Goal: Contribute content: Add original content to the website for others to see

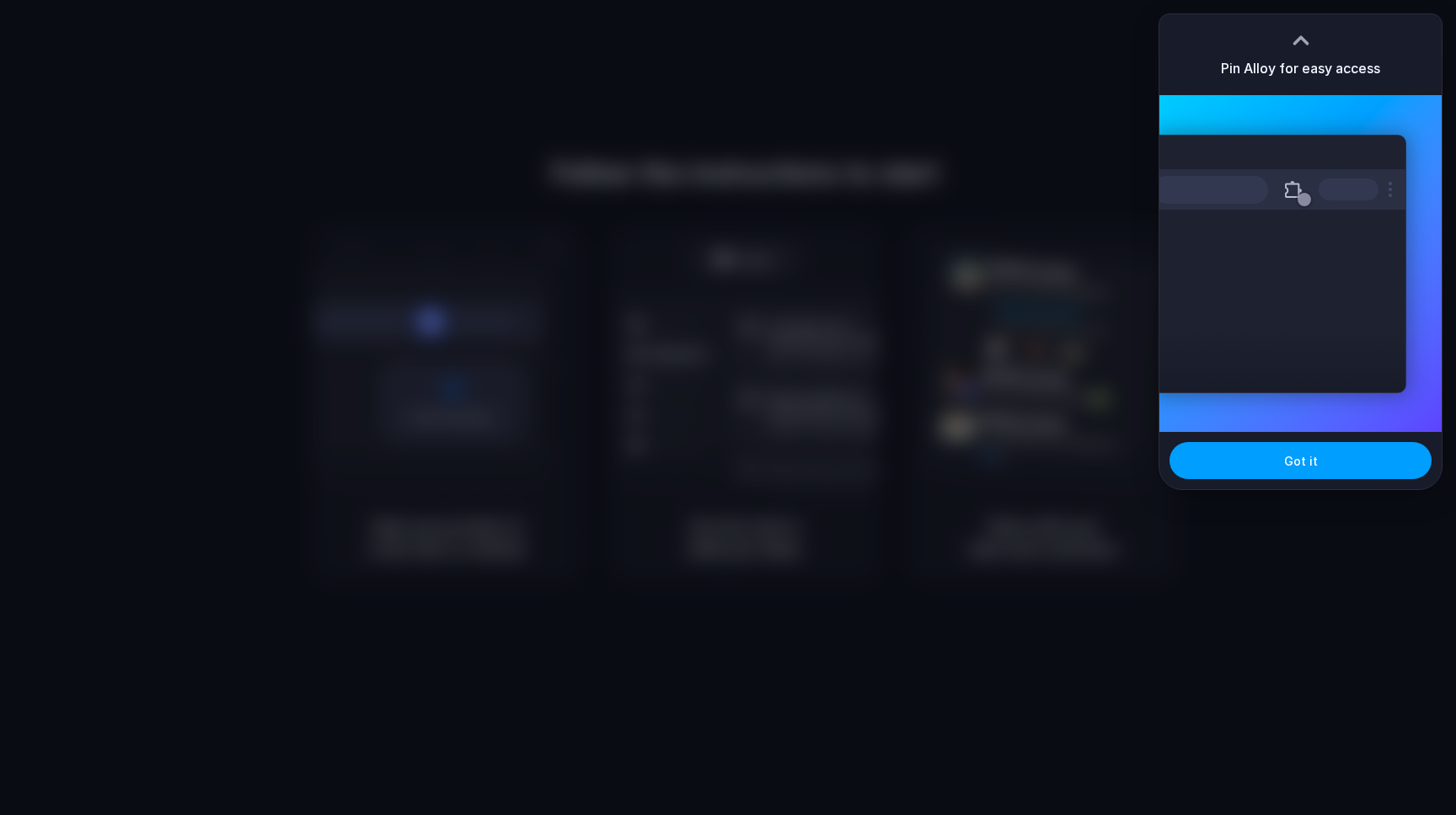
click at [1297, 461] on span "Got it" at bounding box center [1300, 460] width 33 height 18
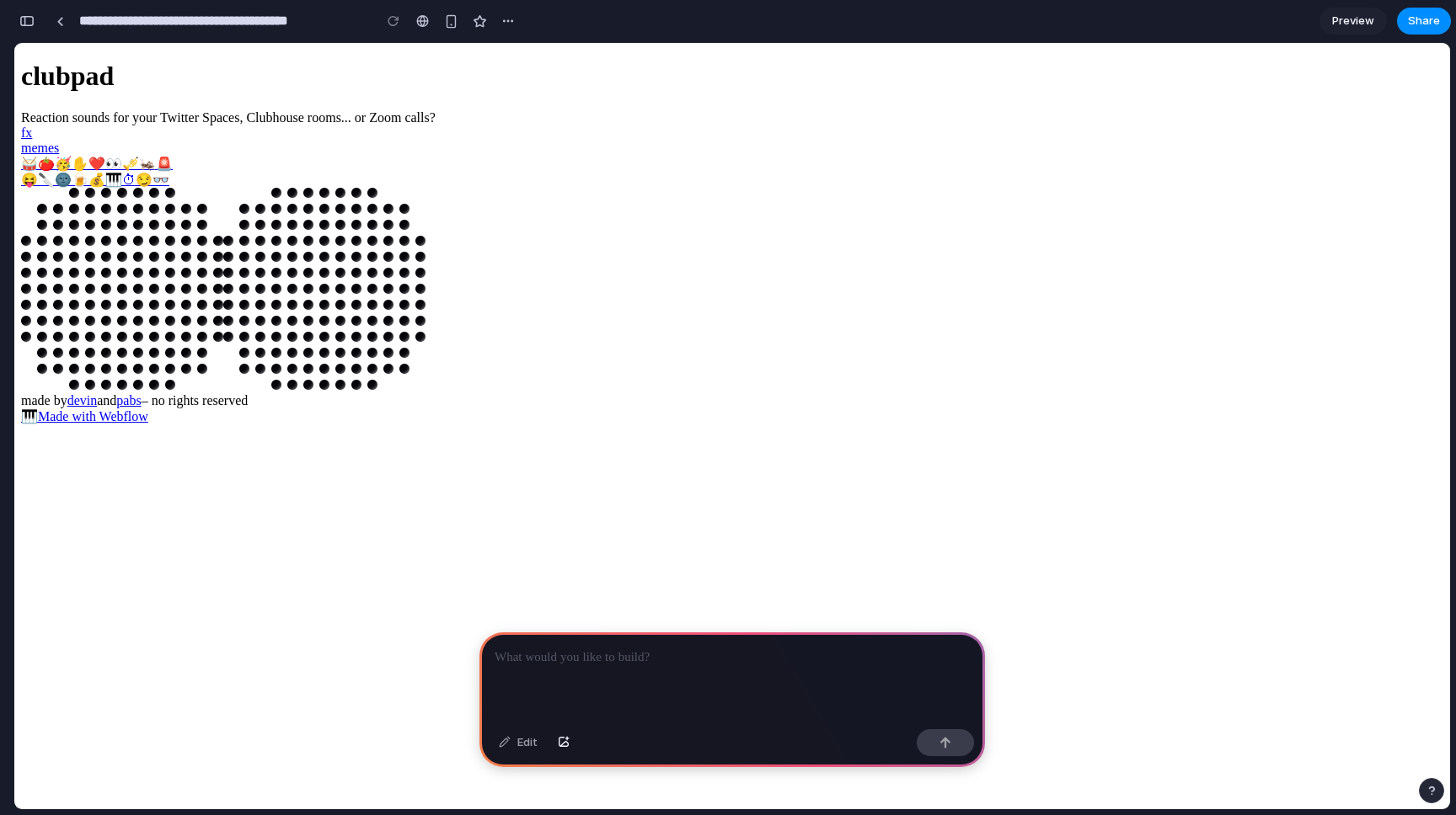
scroll to position [0, 16]
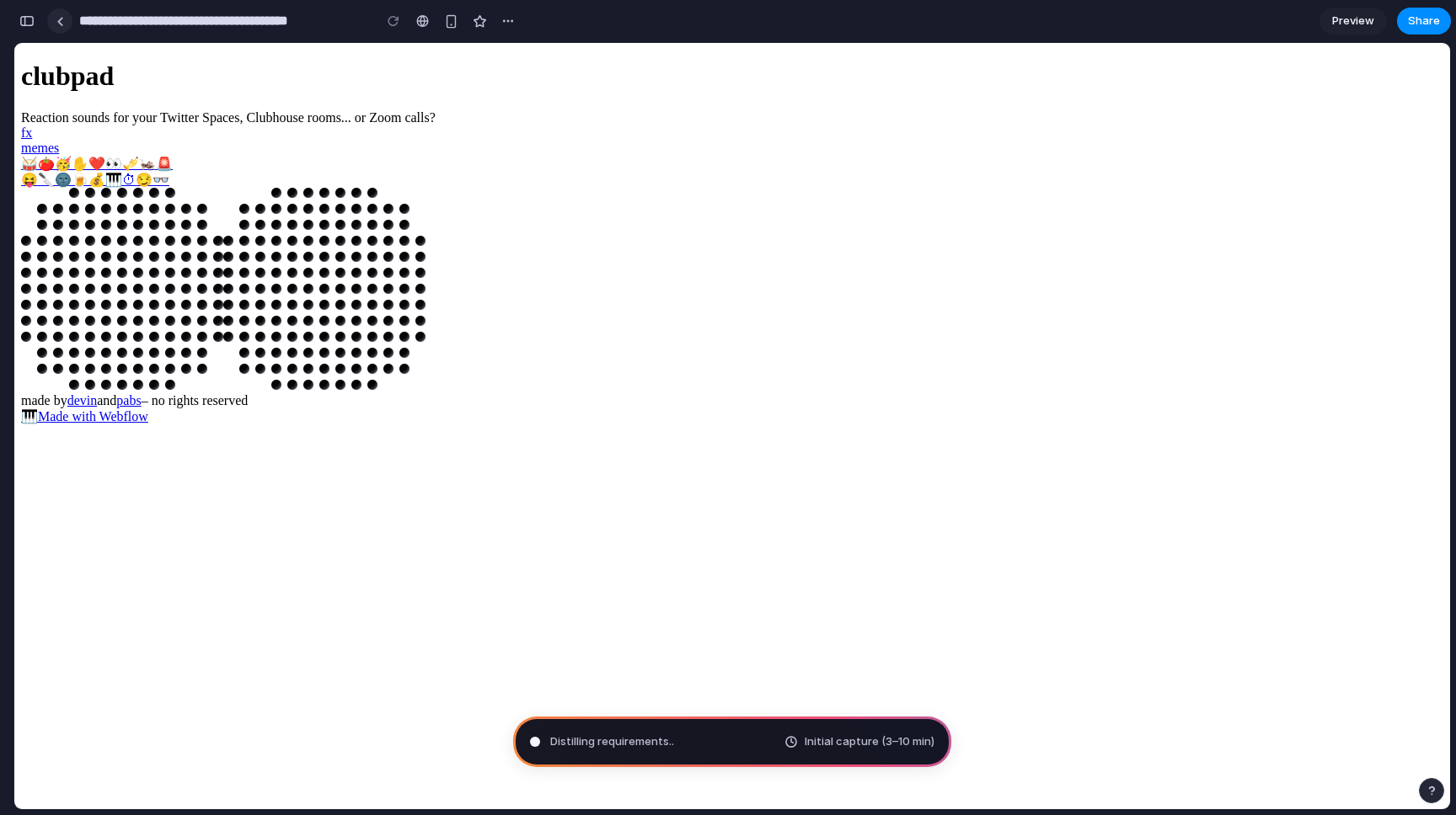
click at [61, 22] on div at bounding box center [60, 21] width 7 height 9
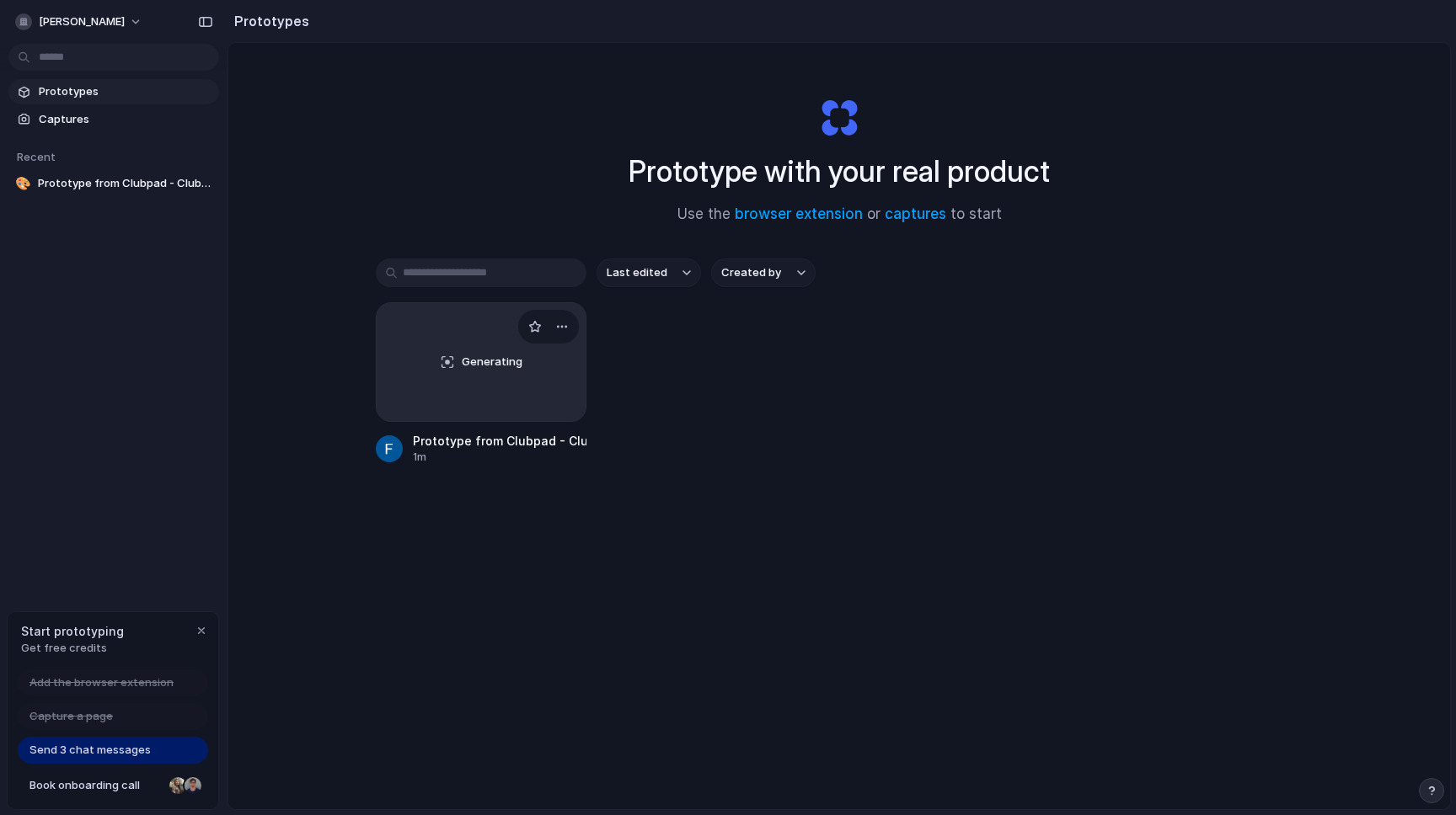
click at [501, 390] on div "Generating" at bounding box center [482, 361] width 209 height 118
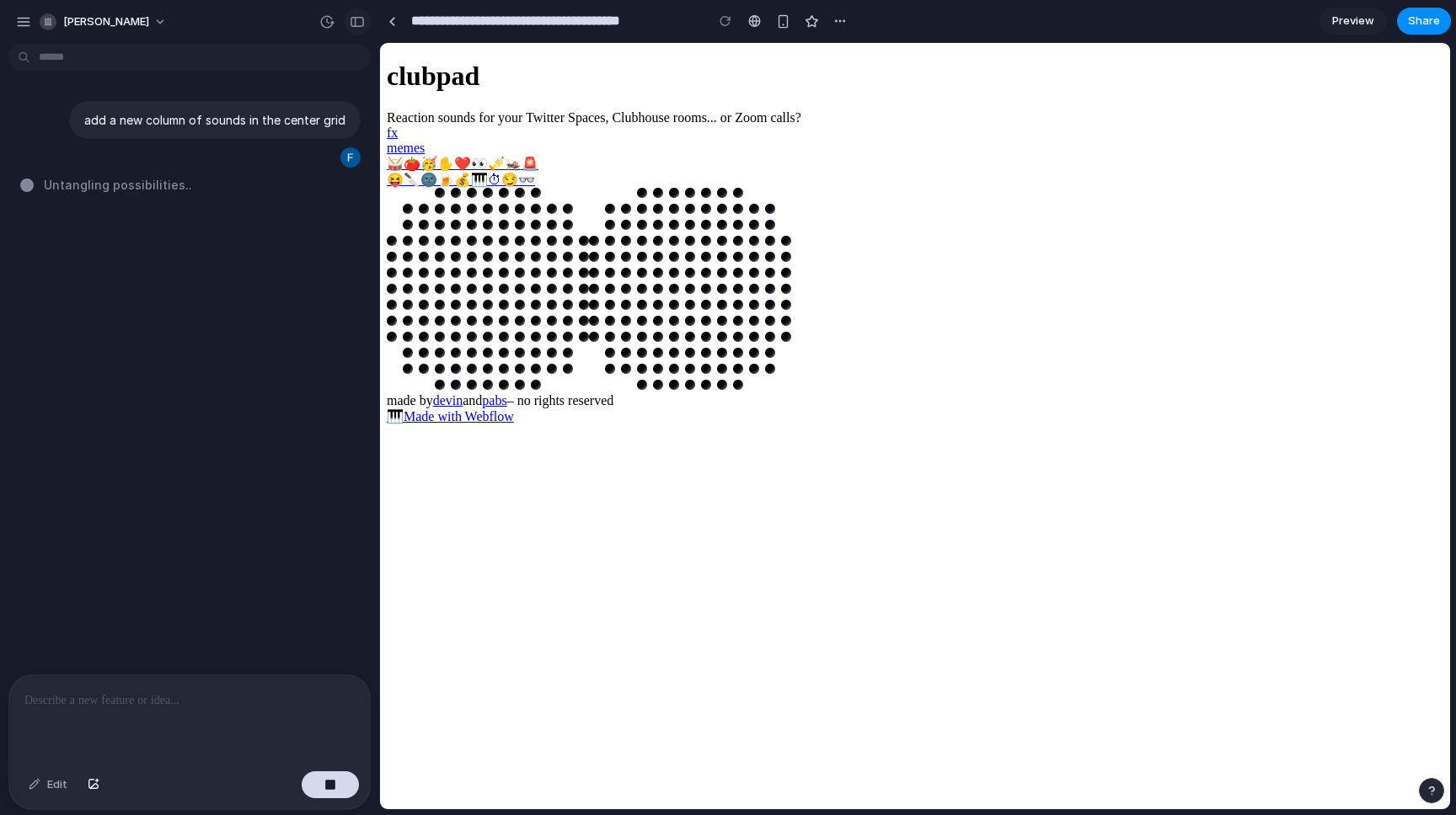
click at [355, 21] on div "button" at bounding box center [357, 21] width 15 height 12
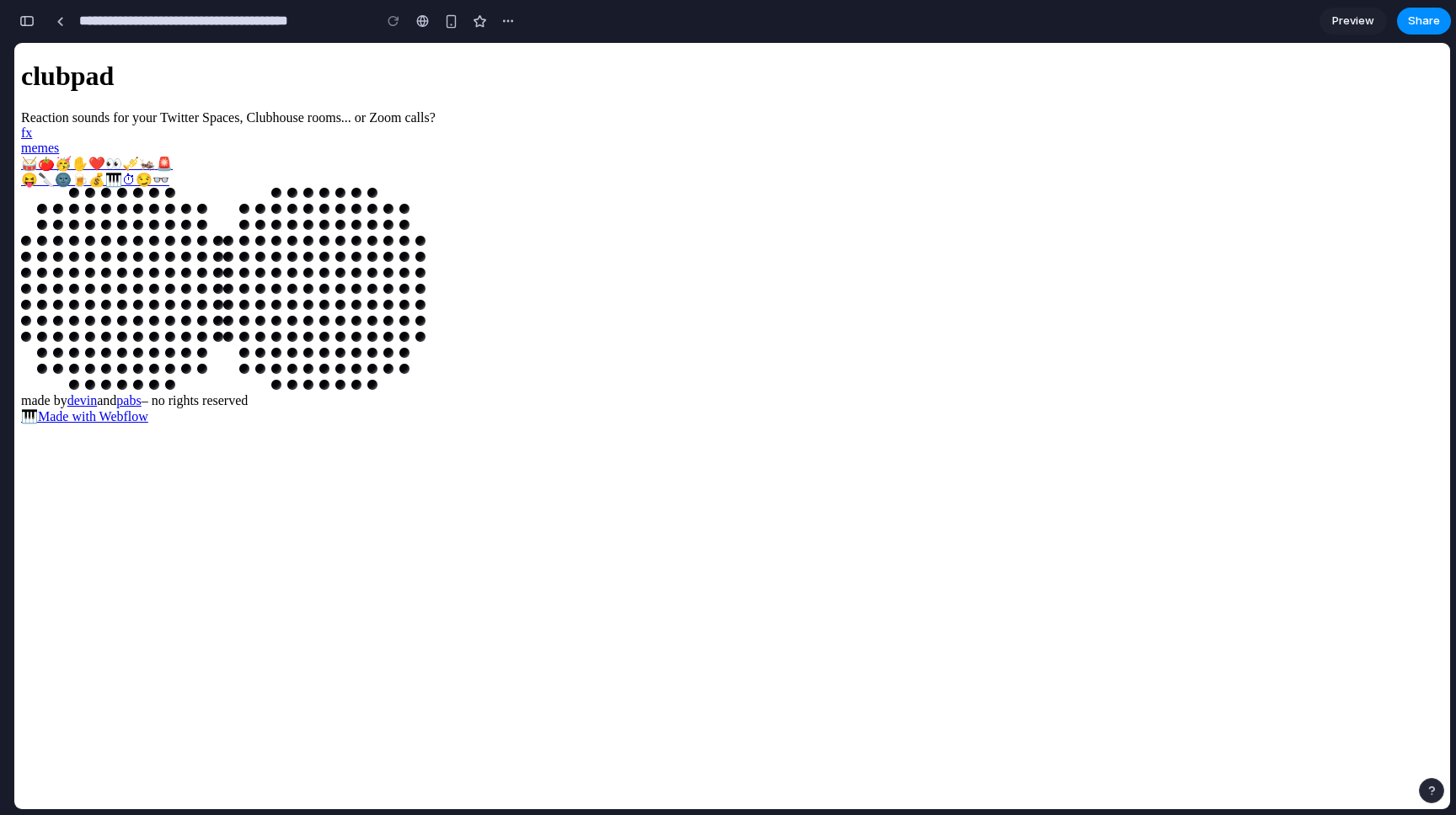
type input "**********"
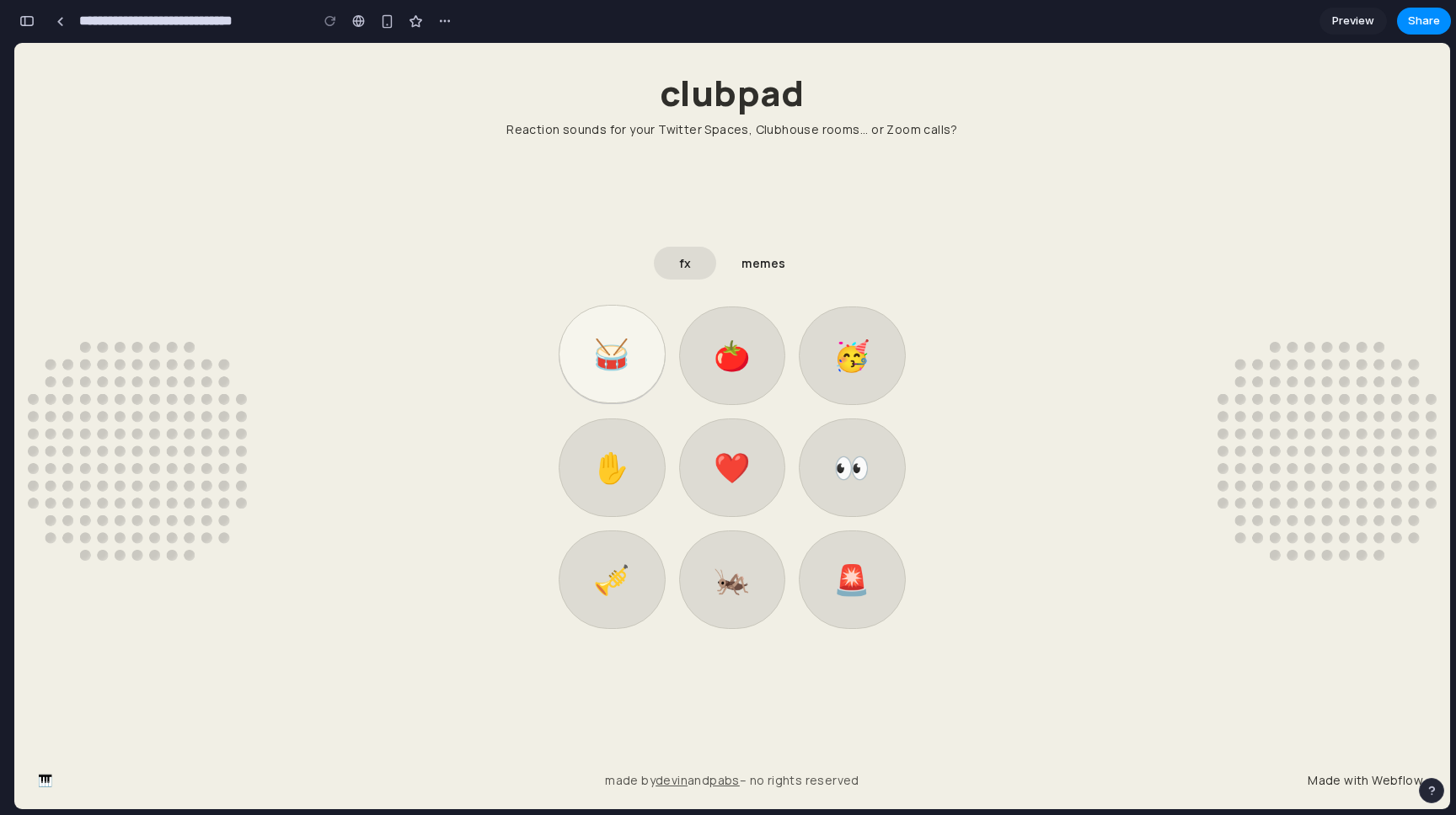
click at [639, 359] on link "🥁" at bounding box center [611, 354] width 107 height 98
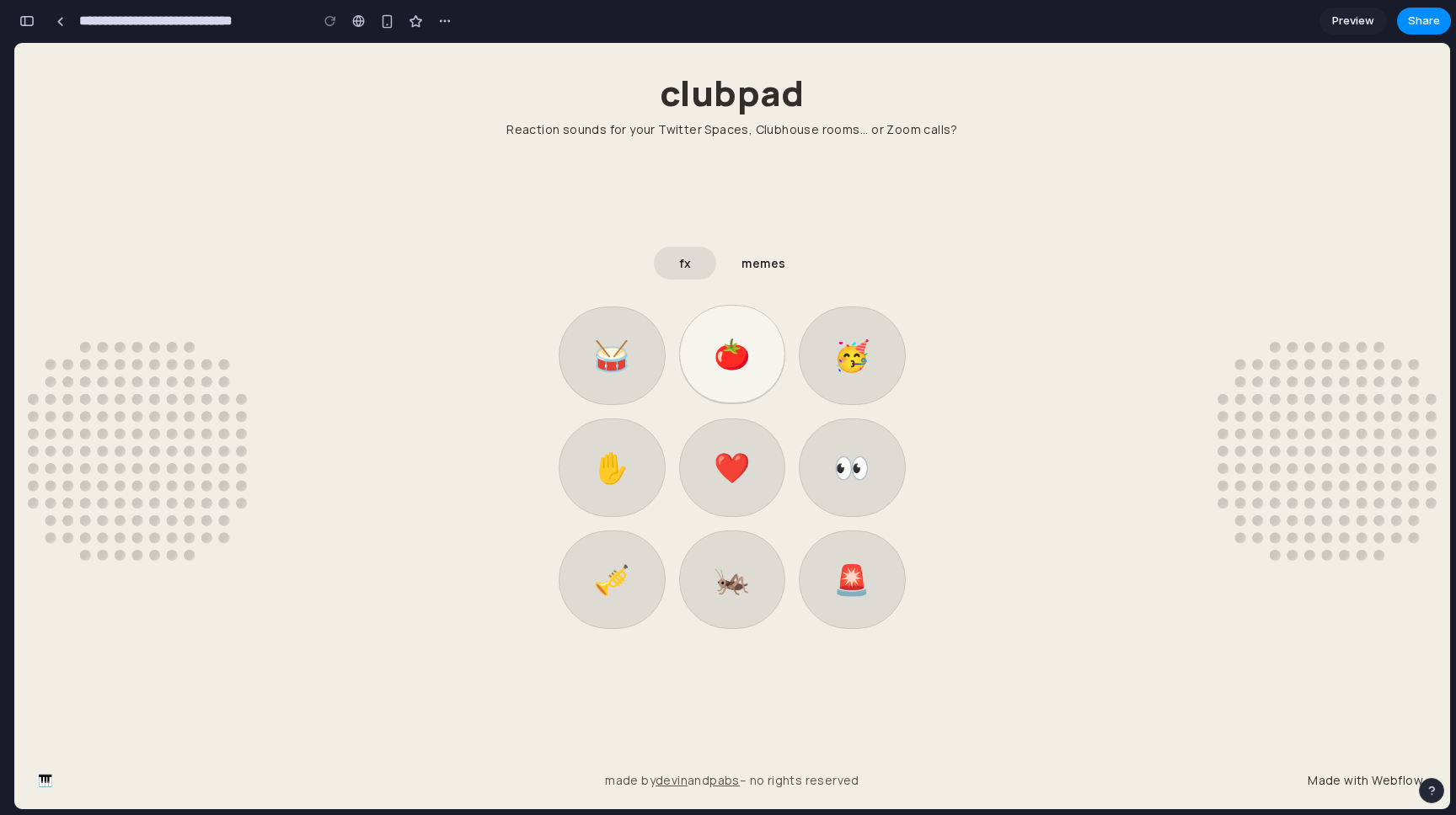
click at [768, 358] on link "🍅" at bounding box center [732, 354] width 107 height 98
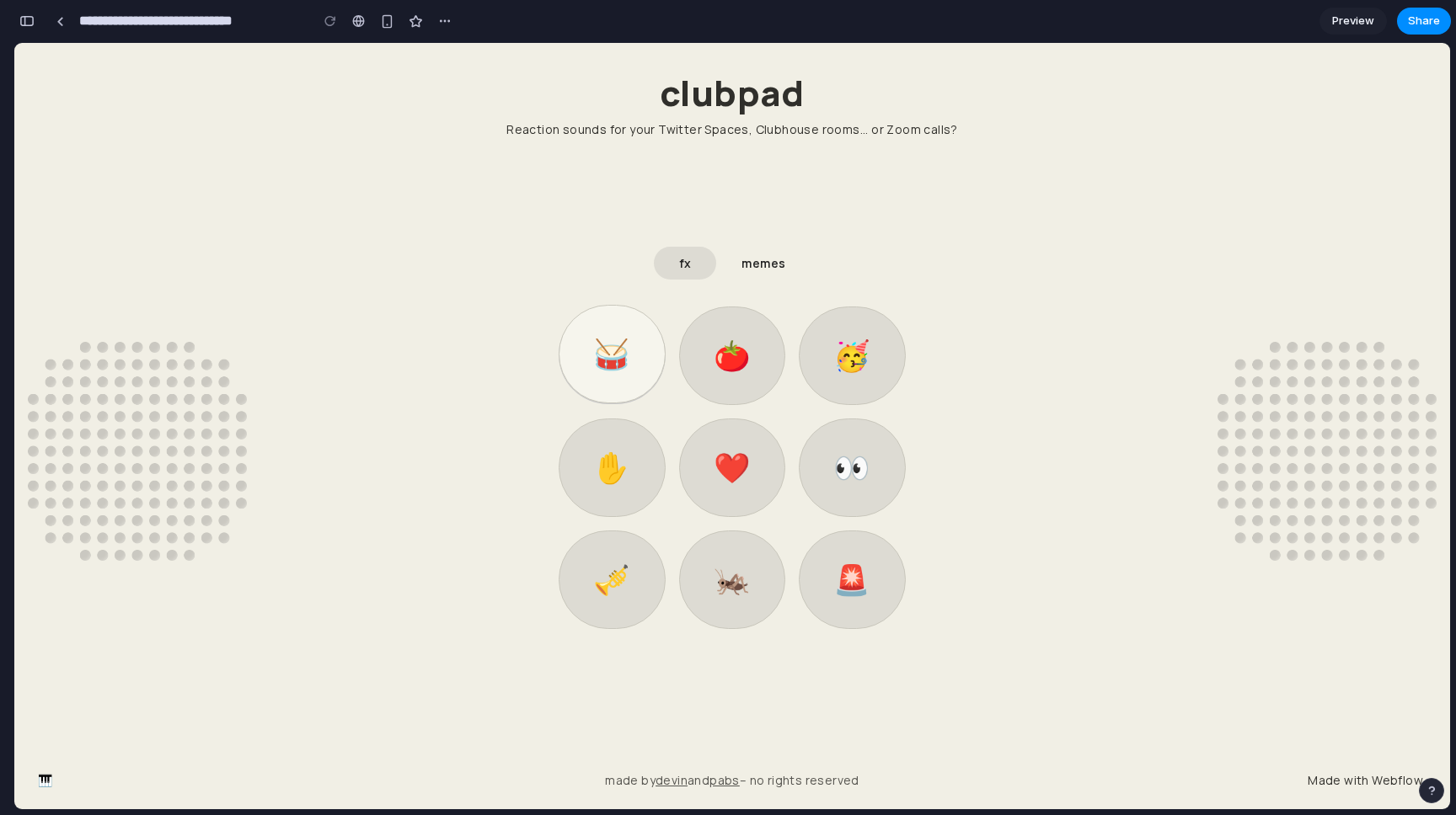
click at [620, 360] on link "🥁" at bounding box center [611, 354] width 107 height 98
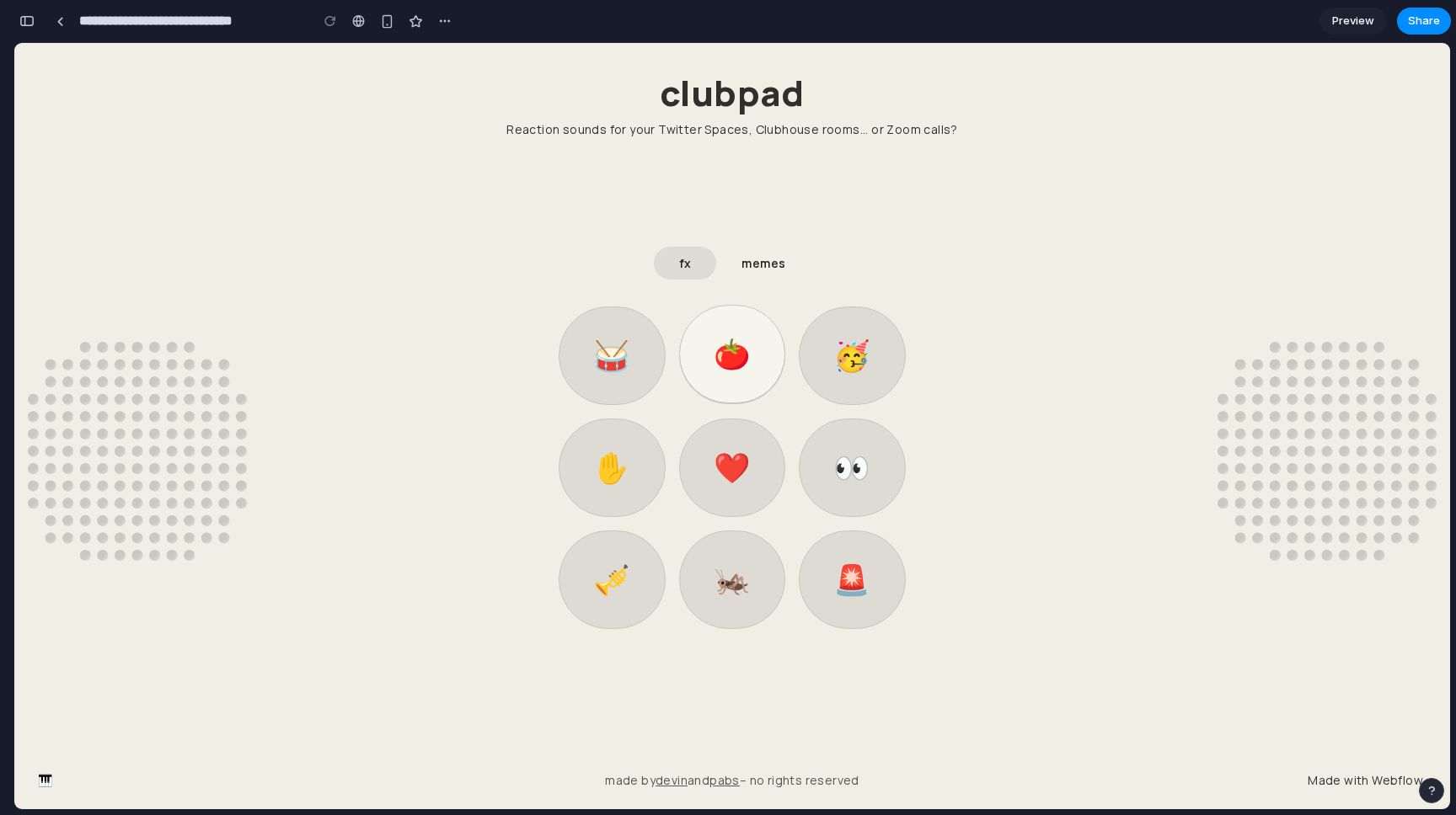
click at [749, 361] on link "🍅" at bounding box center [732, 354] width 107 height 98
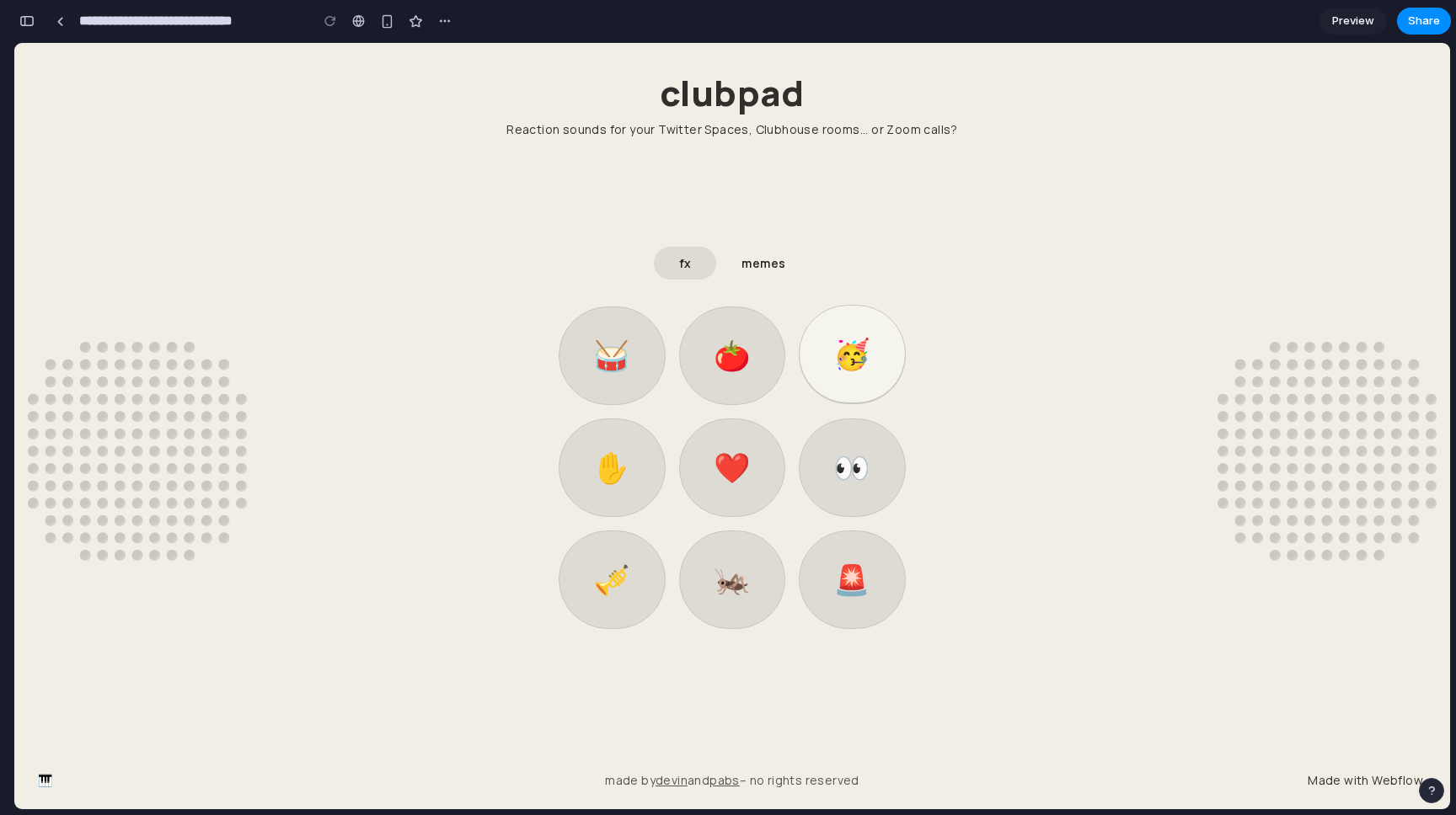
click at [869, 357] on link "🥳" at bounding box center [851, 354] width 107 height 98
click at [60, 20] on div at bounding box center [60, 21] width 7 height 9
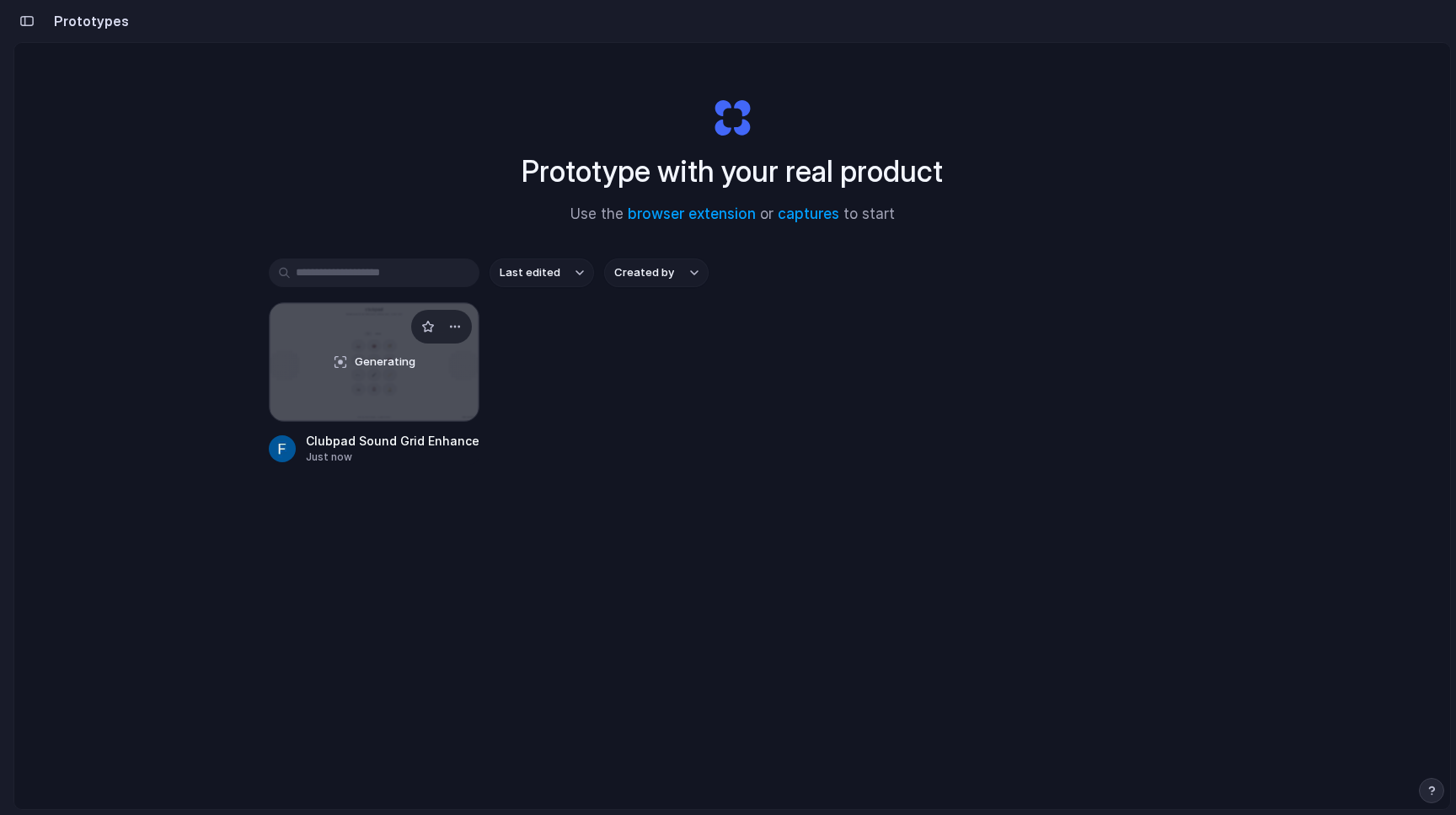
click at [370, 414] on div "Generating" at bounding box center [374, 361] width 209 height 118
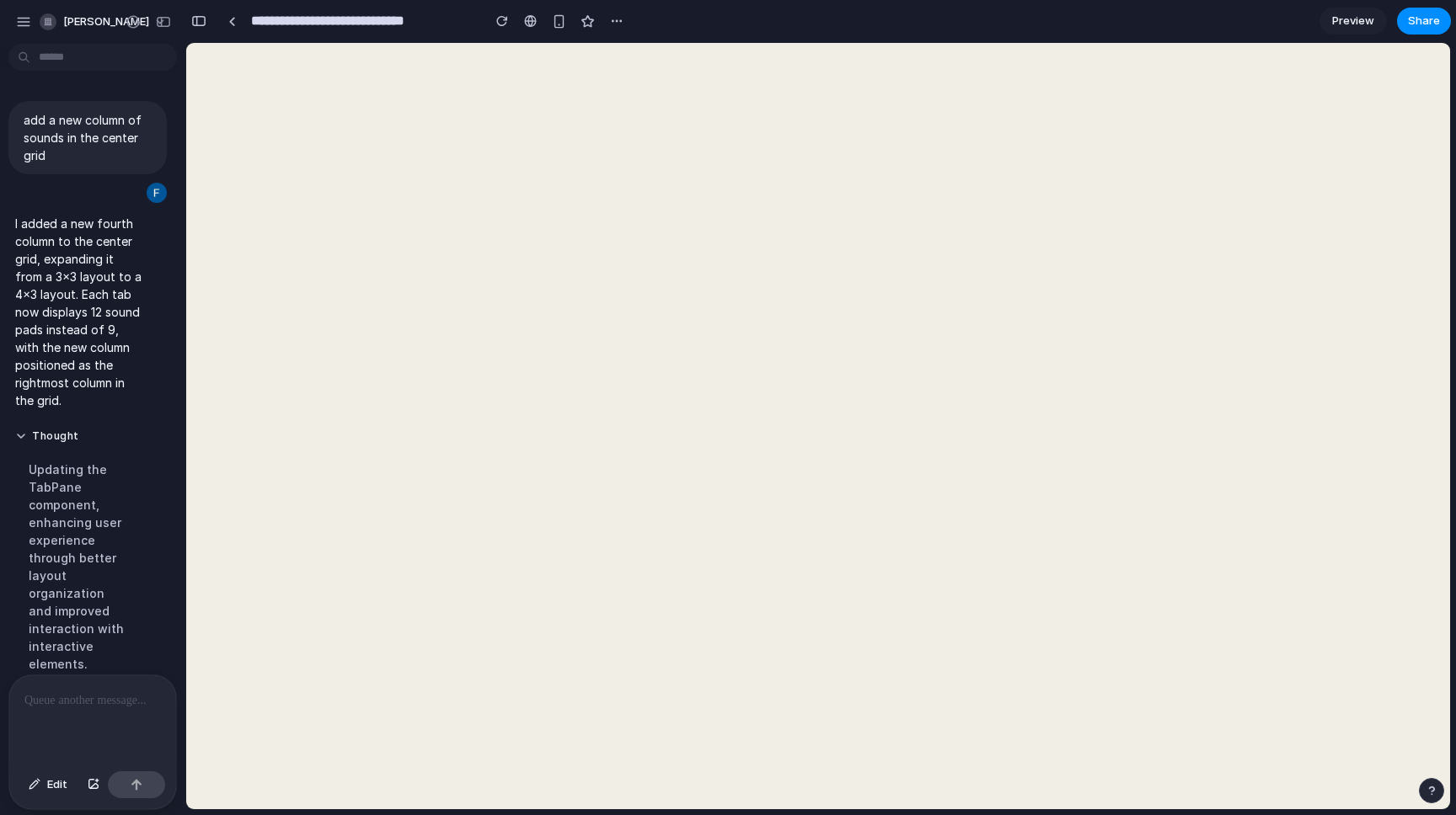
scroll to position [680, 0]
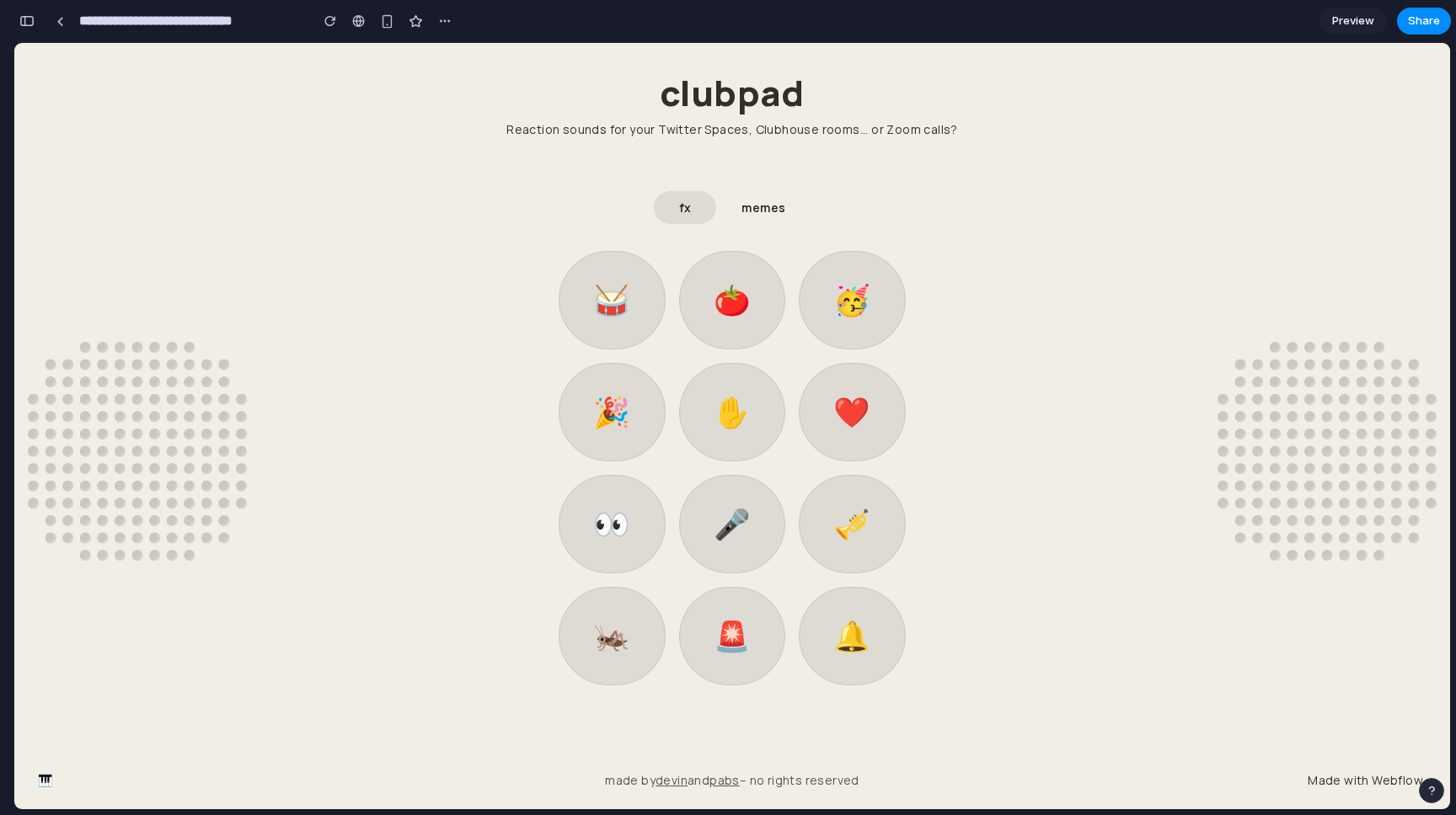
click at [27, 22] on div "button" at bounding box center [27, 20] width 15 height 12
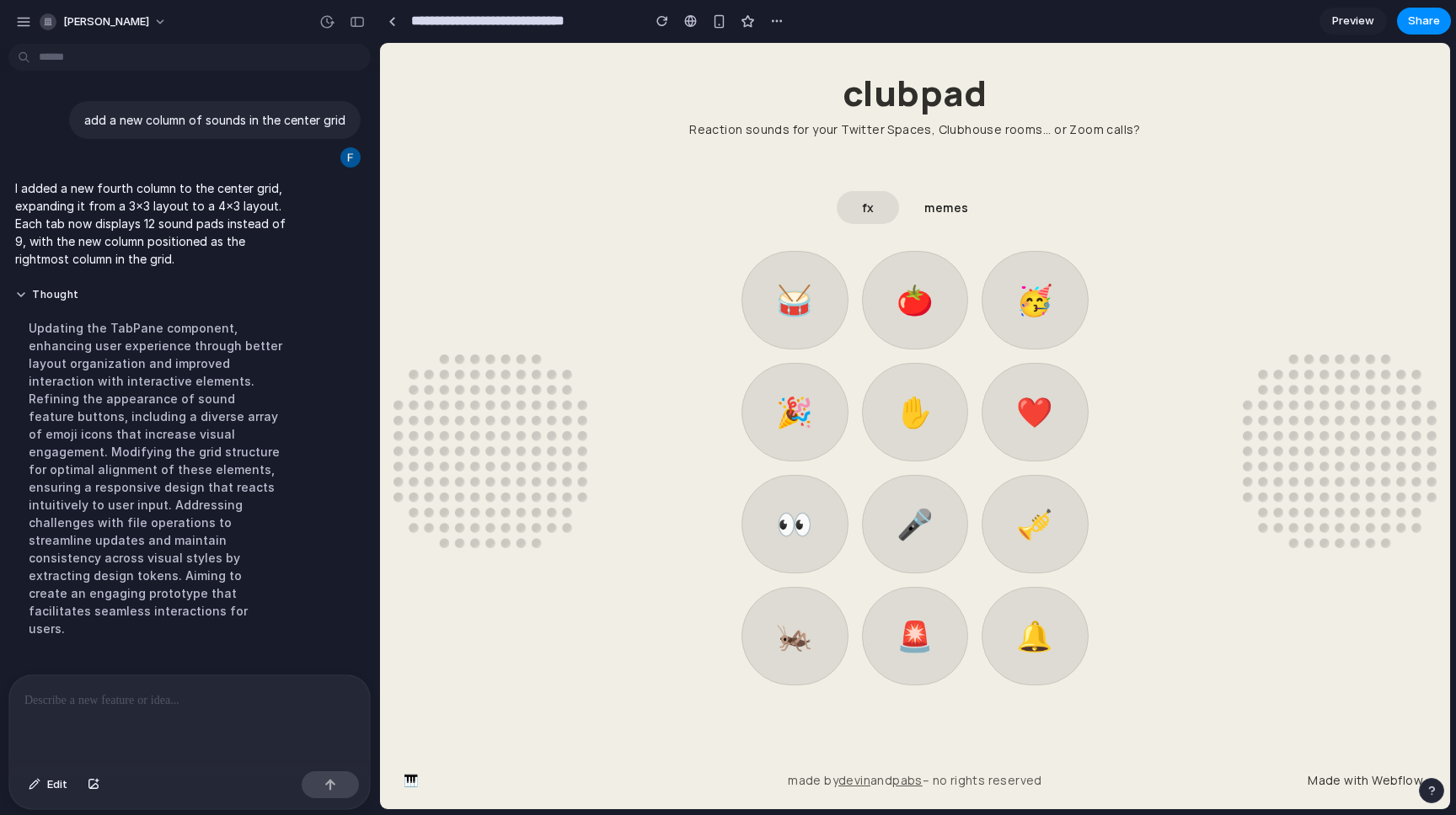
scroll to position [0, 0]
drag, startPoint x: 82, startPoint y: 218, endPoint x: 182, endPoint y: 245, distance: 103.6
click at [182, 245] on p "I added a new fourth column to the center grid, expanding it from a 3x3 layout …" at bounding box center [156, 223] width 282 height 88
click at [944, 212] on div "memes" at bounding box center [946, 207] width 44 height 18
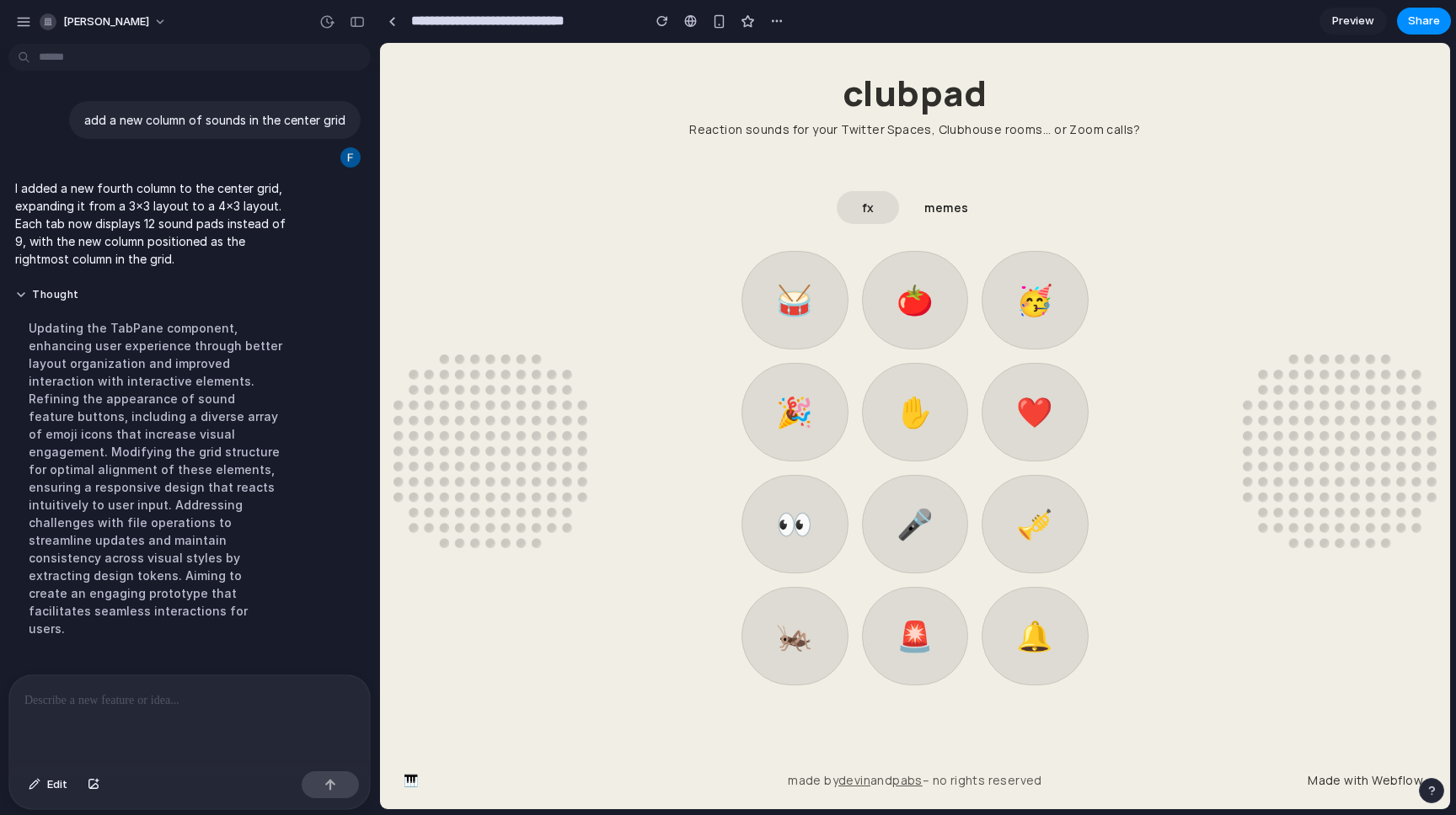
click at [872, 207] on div "fx" at bounding box center [868, 207] width 13 height 18
click at [395, 22] on link at bounding box center [391, 20] width 25 height 25
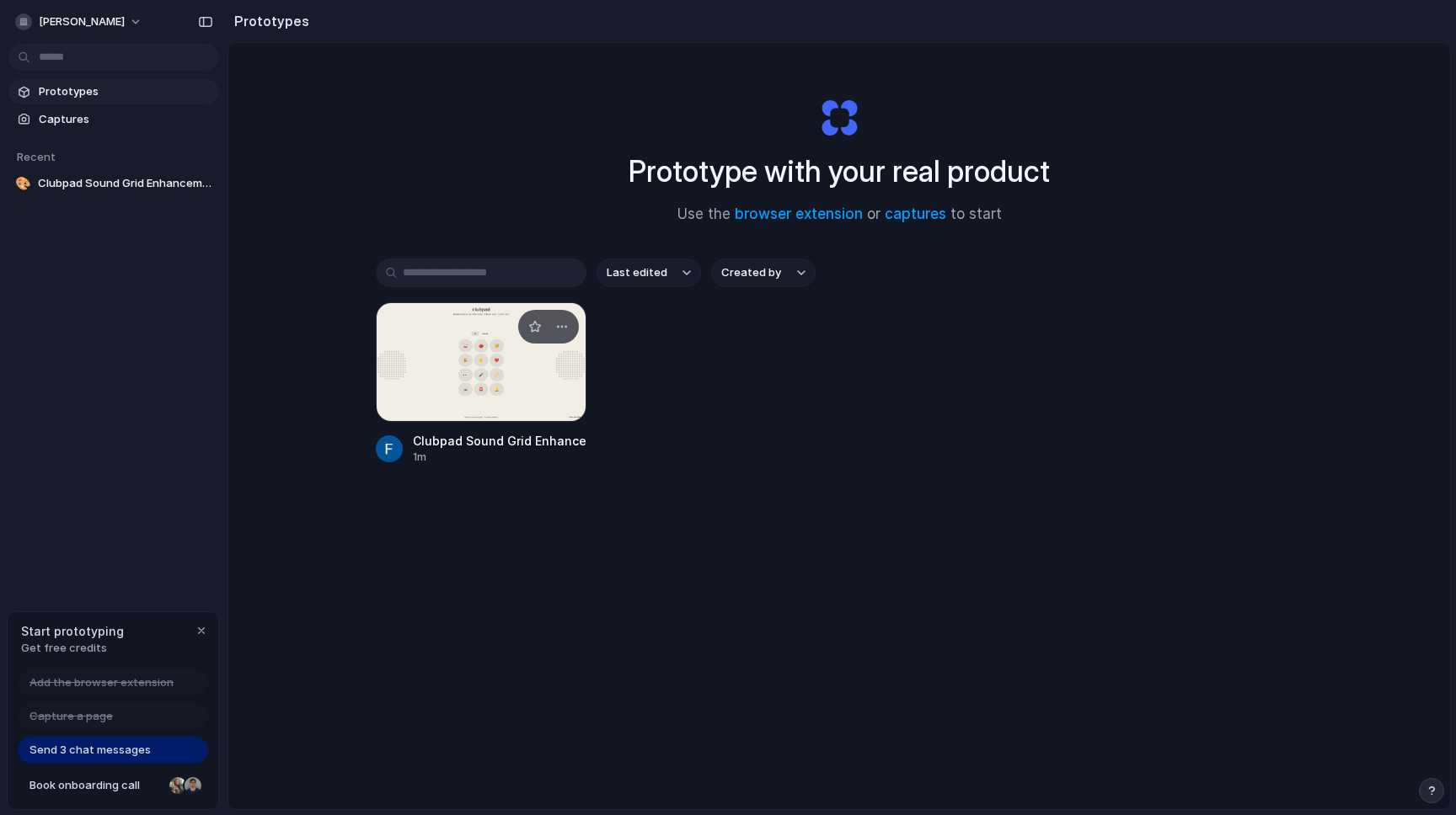
click at [468, 389] on div at bounding box center [481, 362] width 210 height 119
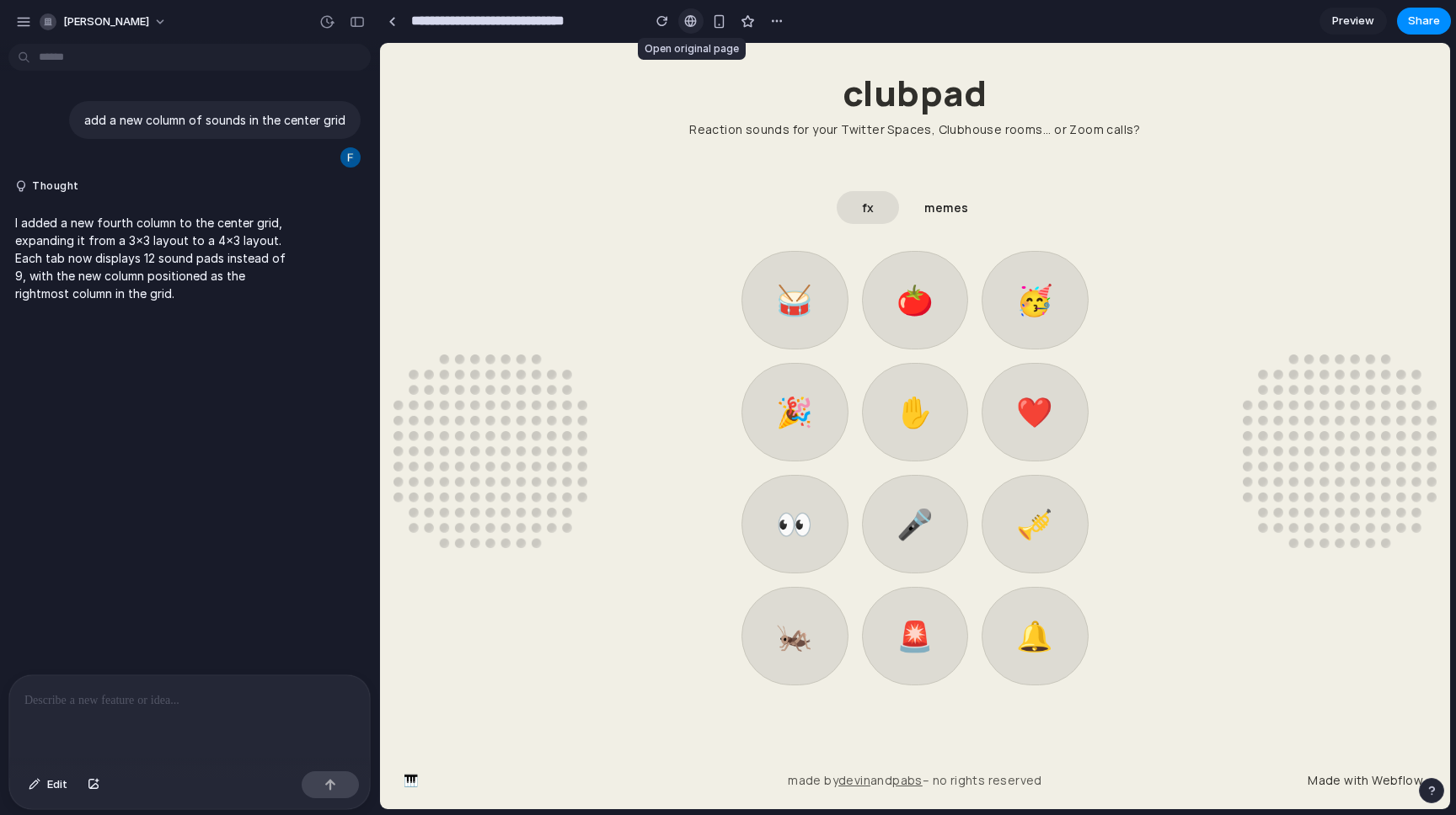
click at [688, 14] on div at bounding box center [691, 20] width 13 height 14
click at [664, 23] on div "button" at bounding box center [662, 20] width 12 height 12
click at [715, 29] on button "button" at bounding box center [719, 20] width 25 height 25
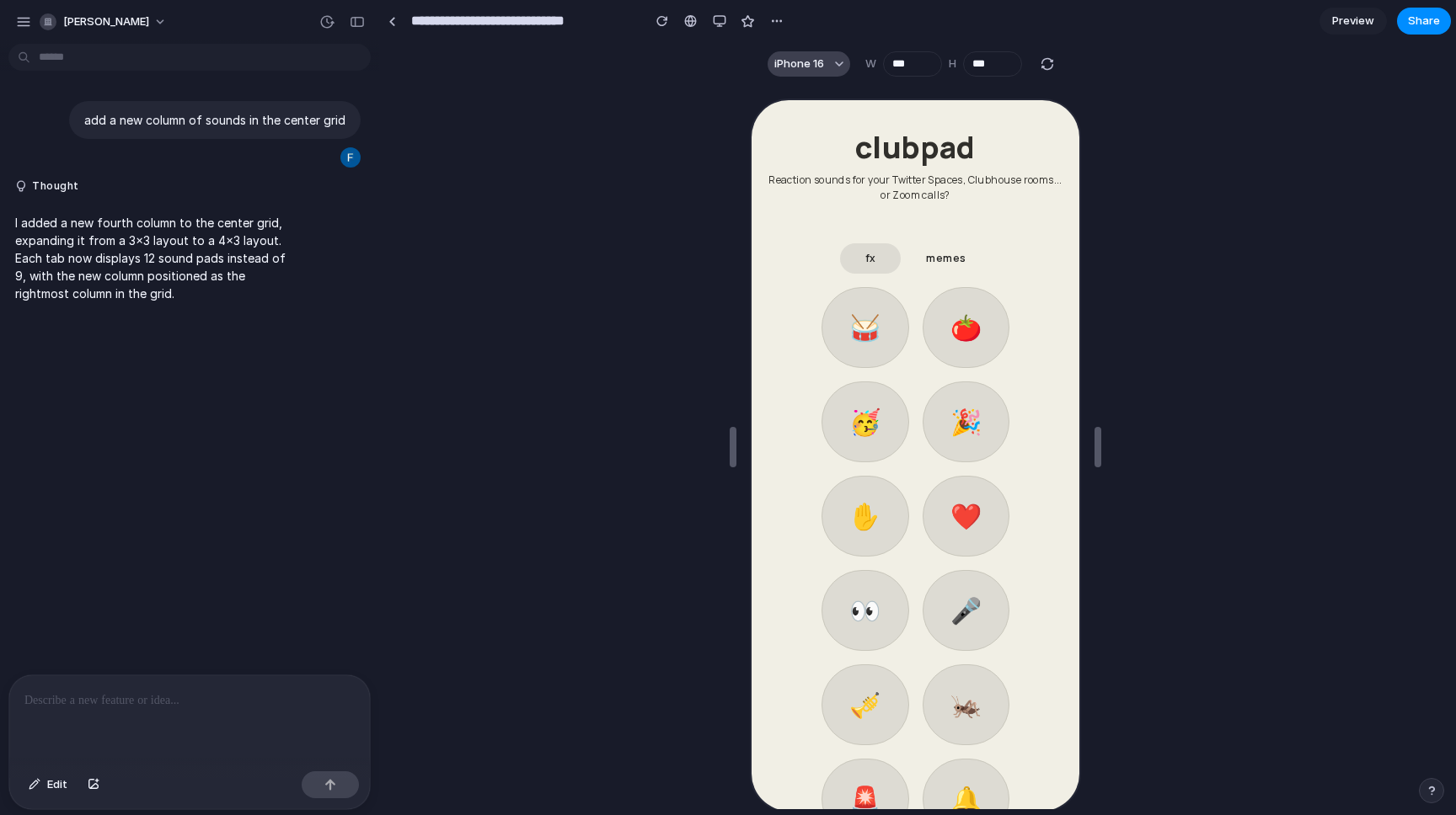
click at [822, 66] on span "iPhone 16" at bounding box center [799, 64] width 50 height 17
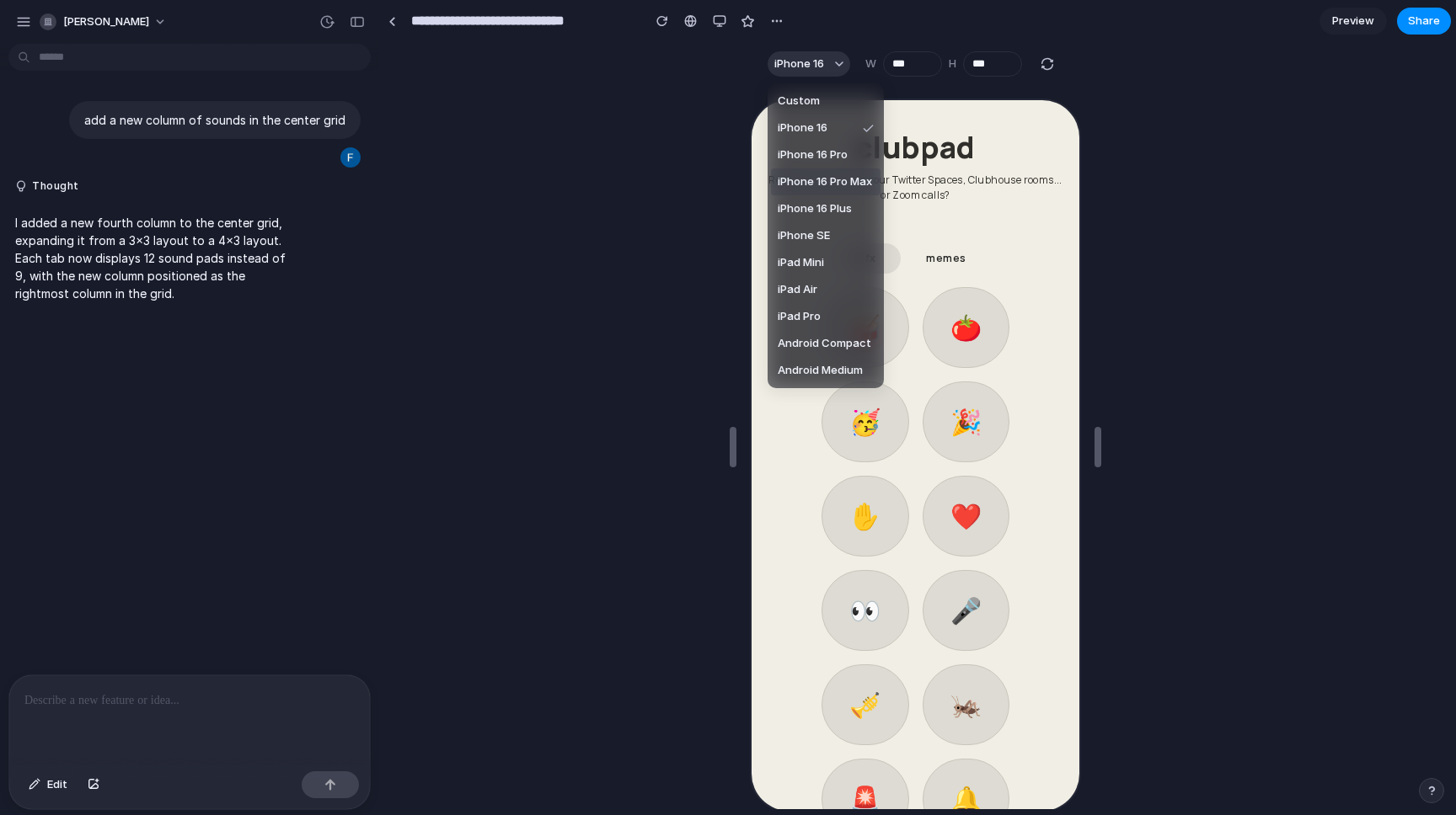
click at [721, 23] on div "Custom iPhone 16 iPhone 16 Pro iPhone 16 Pro Max iPhone 16 Plus iPhone SE iPad …" at bounding box center [728, 408] width 1456 height 815
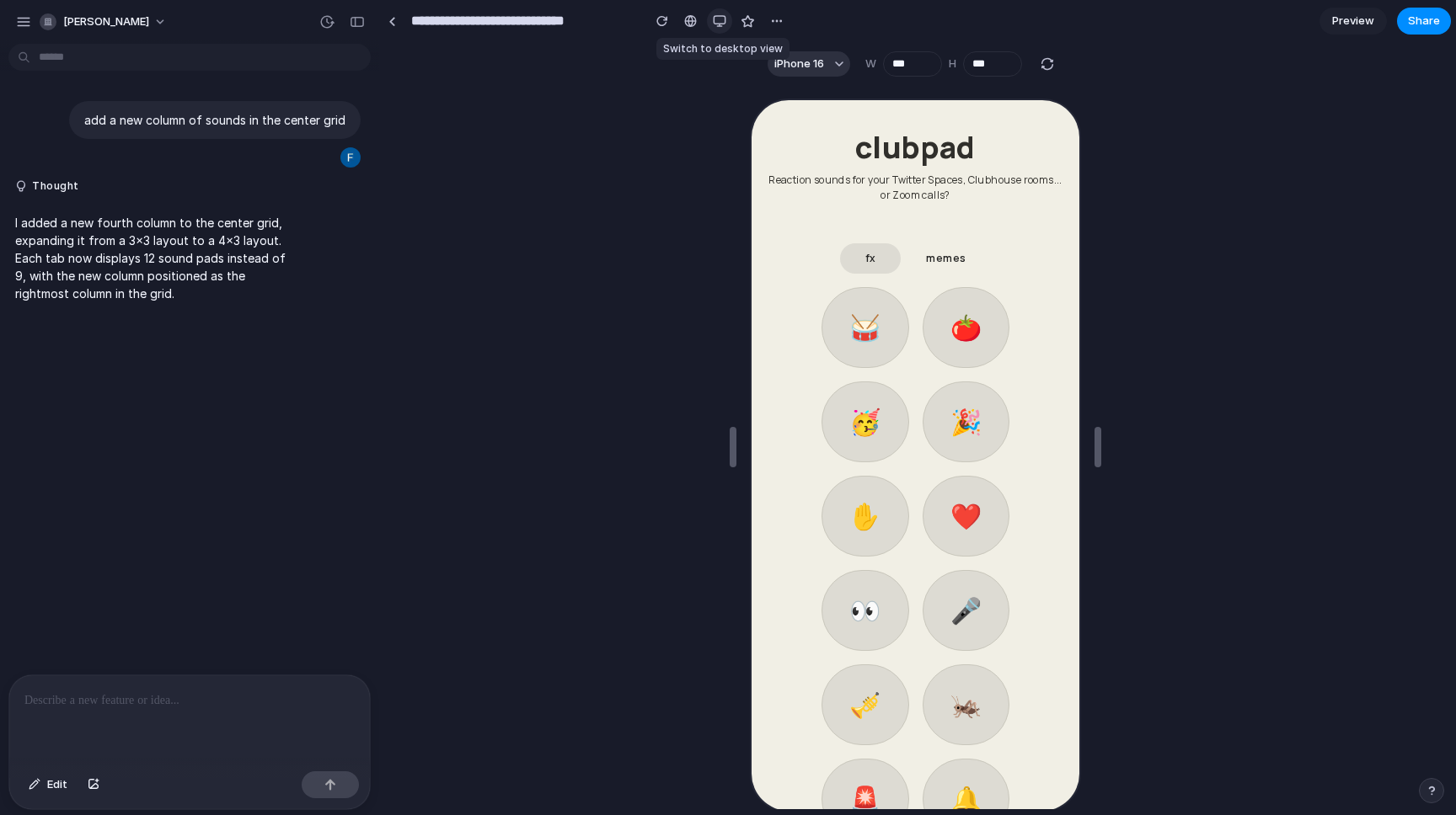
click at [718, 20] on div "button" at bounding box center [719, 20] width 14 height 14
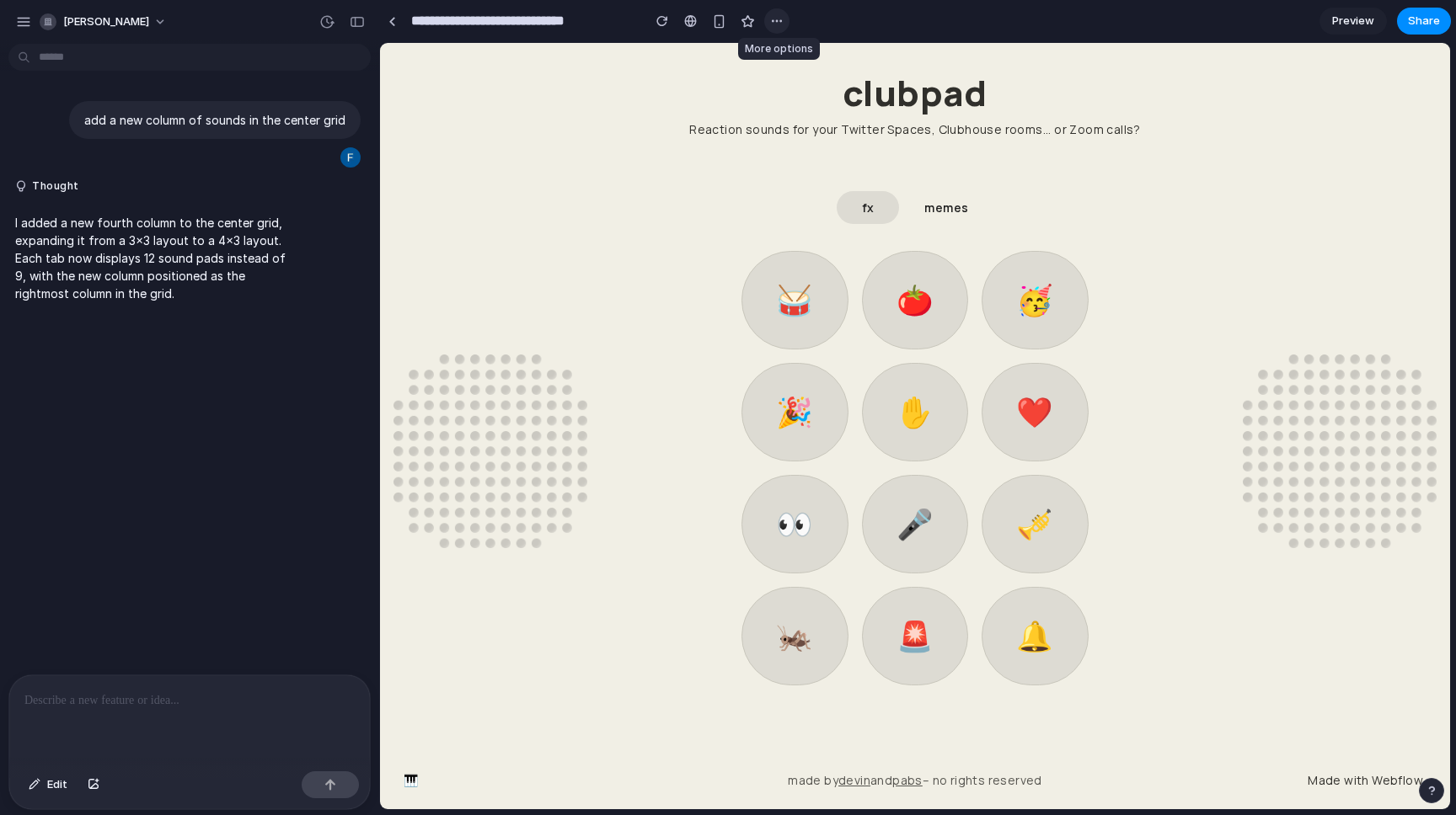
click at [777, 23] on div "button" at bounding box center [776, 20] width 14 height 14
click at [684, 64] on div "Duplicate Delete" at bounding box center [728, 408] width 1456 height 815
click at [779, 19] on div "button" at bounding box center [776, 20] width 14 height 14
click at [553, 88] on div "Duplicate Delete" at bounding box center [728, 408] width 1456 height 815
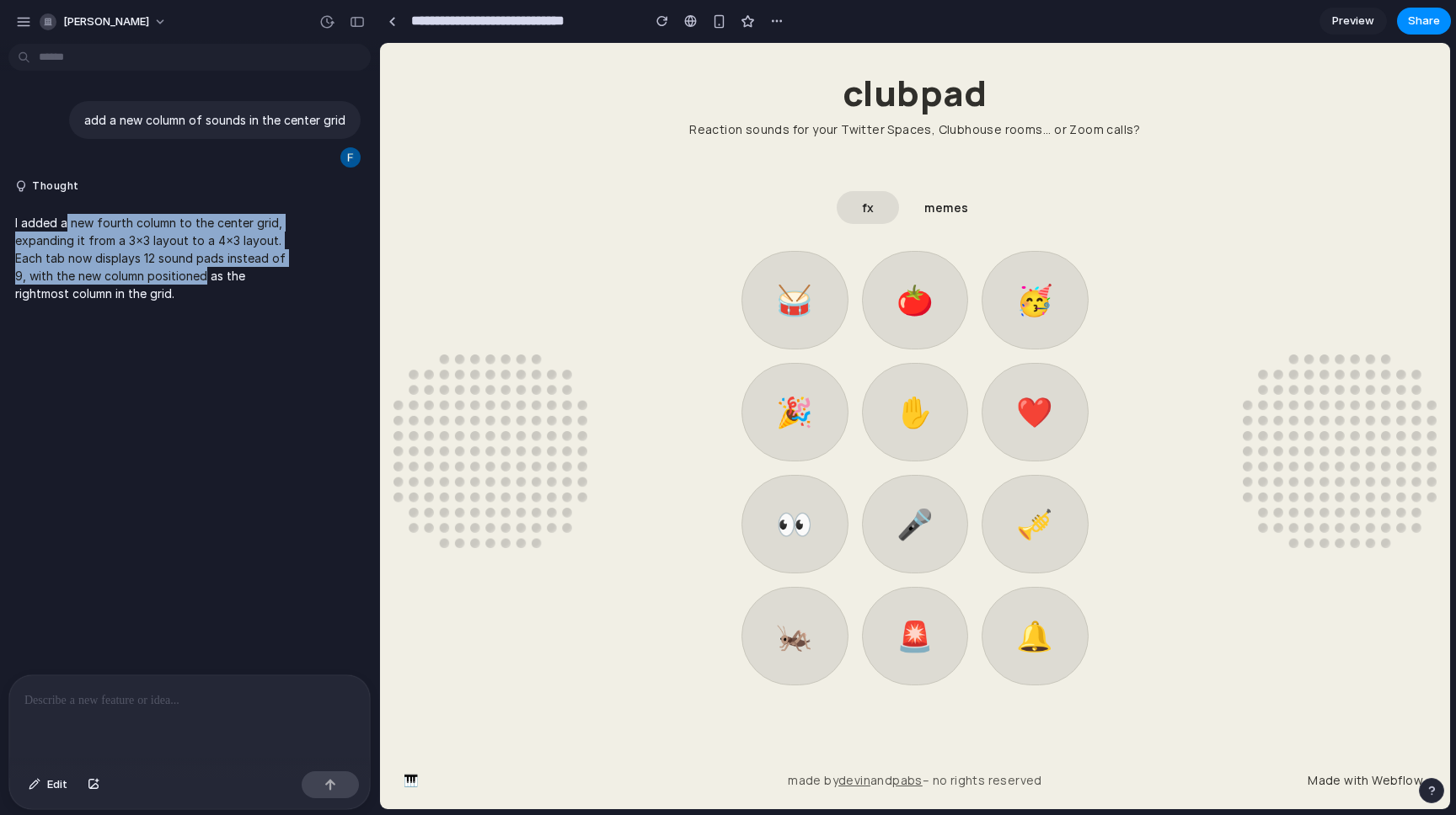
drag, startPoint x: 69, startPoint y: 222, endPoint x: 218, endPoint y: 290, distance: 163.8
click at [209, 289] on p "I added a new fourth column to the center grid, expanding it from a 3x3 layout …" at bounding box center [156, 257] width 282 height 88
click at [218, 290] on p "I added a new fourth column to the center grid, expanding it from a 3x3 layout …" at bounding box center [156, 257] width 282 height 88
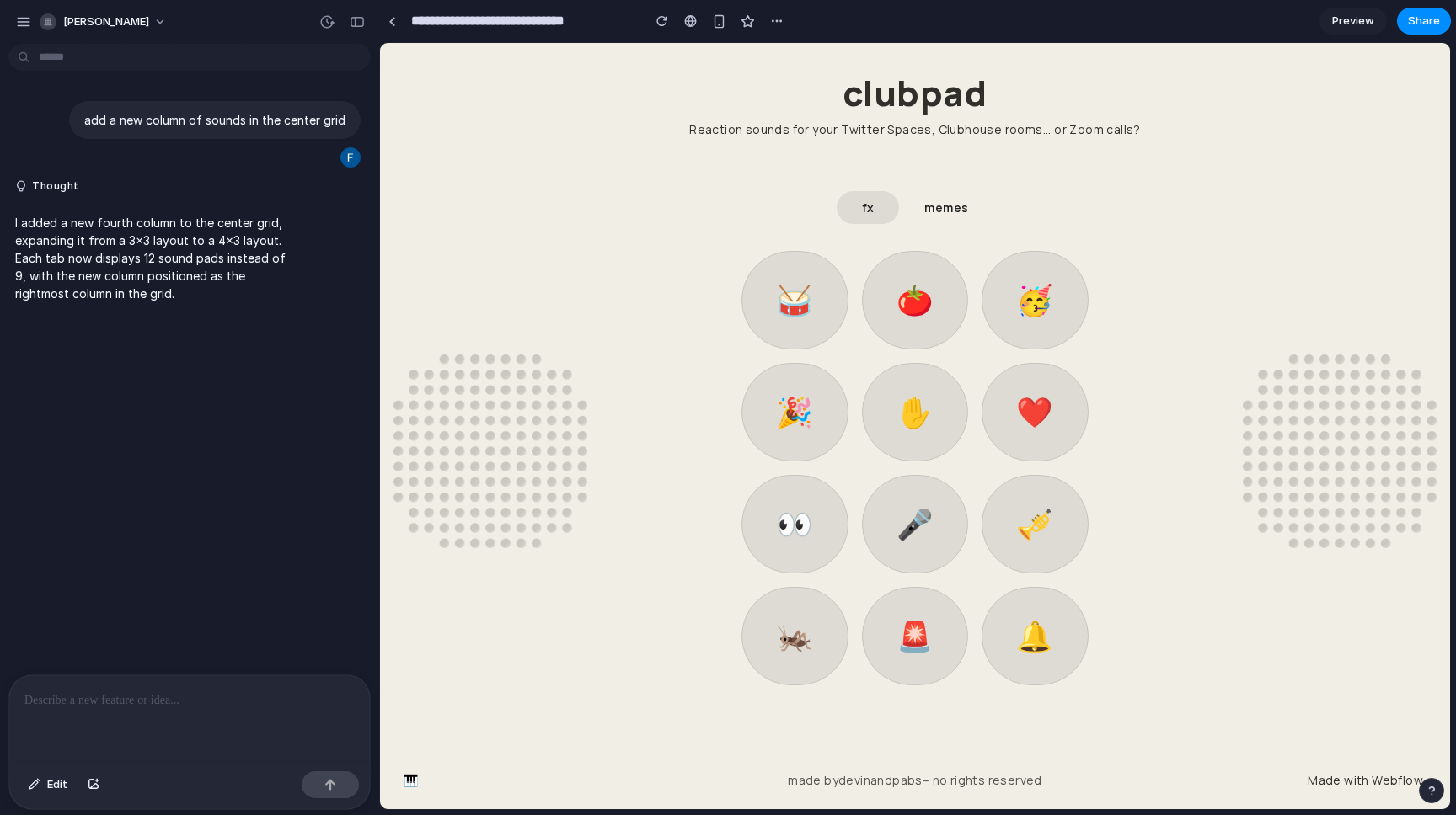
click at [186, 703] on p at bounding box center [189, 701] width 331 height 20
click at [798, 633] on link "🦗" at bounding box center [794, 634] width 107 height 98
click at [111, 696] on p at bounding box center [189, 701] width 331 height 20
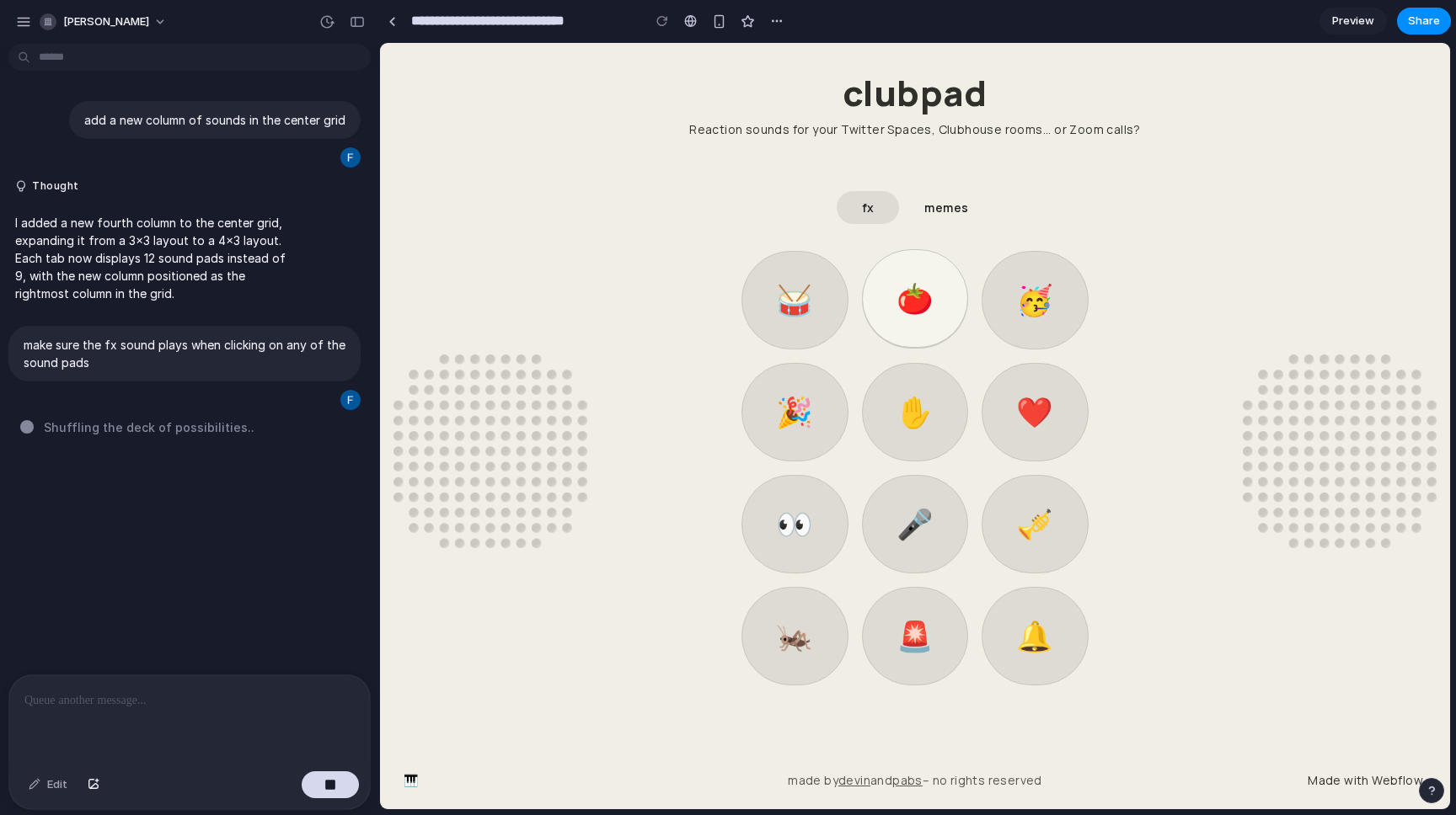
click at [930, 300] on link "🍅" at bounding box center [914, 298] width 107 height 98
click at [1030, 300] on link "🥳" at bounding box center [1035, 298] width 107 height 98
click at [1031, 408] on link "❤️" at bounding box center [1035, 410] width 107 height 98
click at [917, 408] on link "✋" at bounding box center [914, 410] width 107 height 98
click at [689, 19] on div at bounding box center [691, 20] width 13 height 14
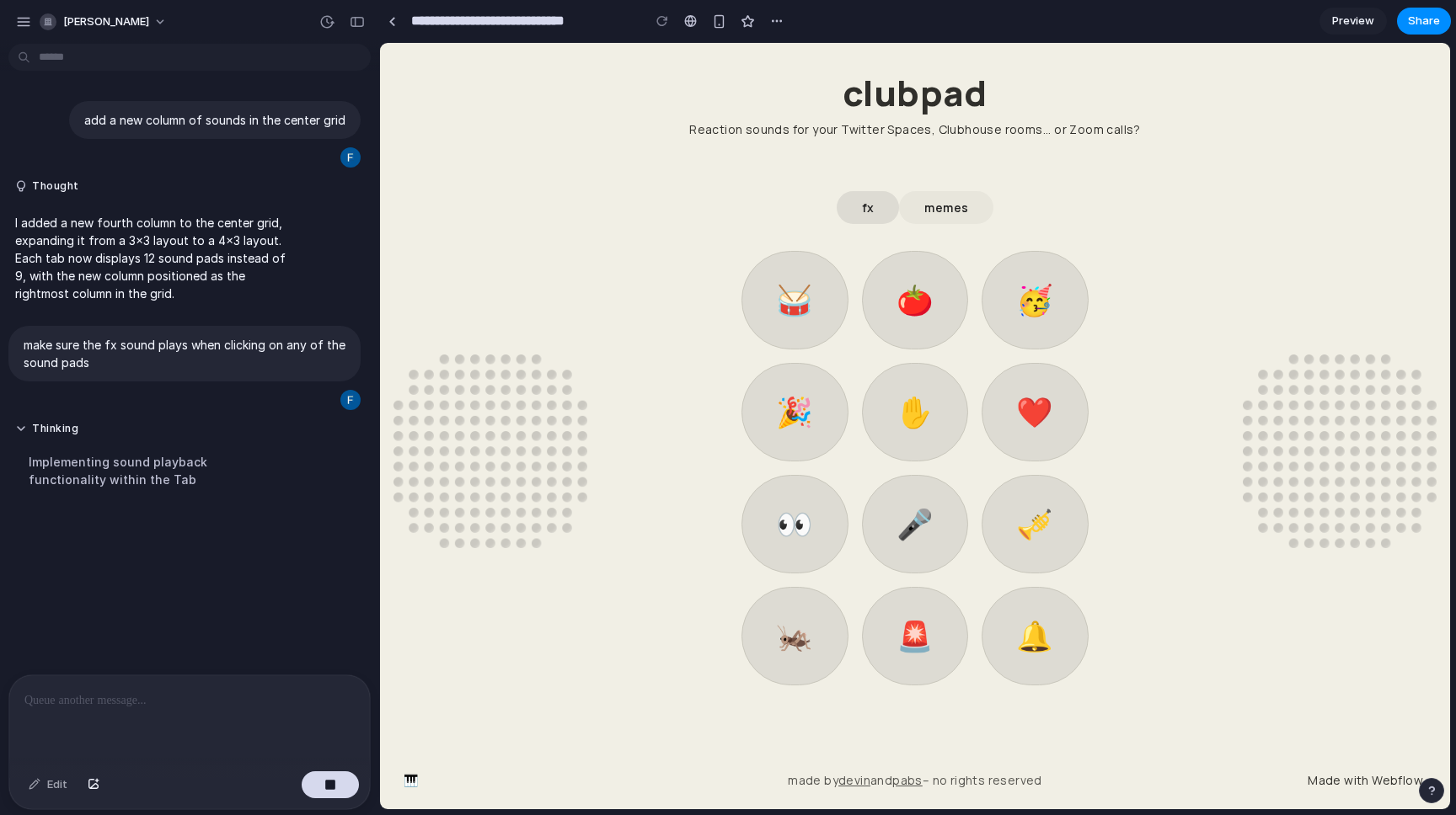
click at [948, 210] on div "memes" at bounding box center [946, 207] width 44 height 18
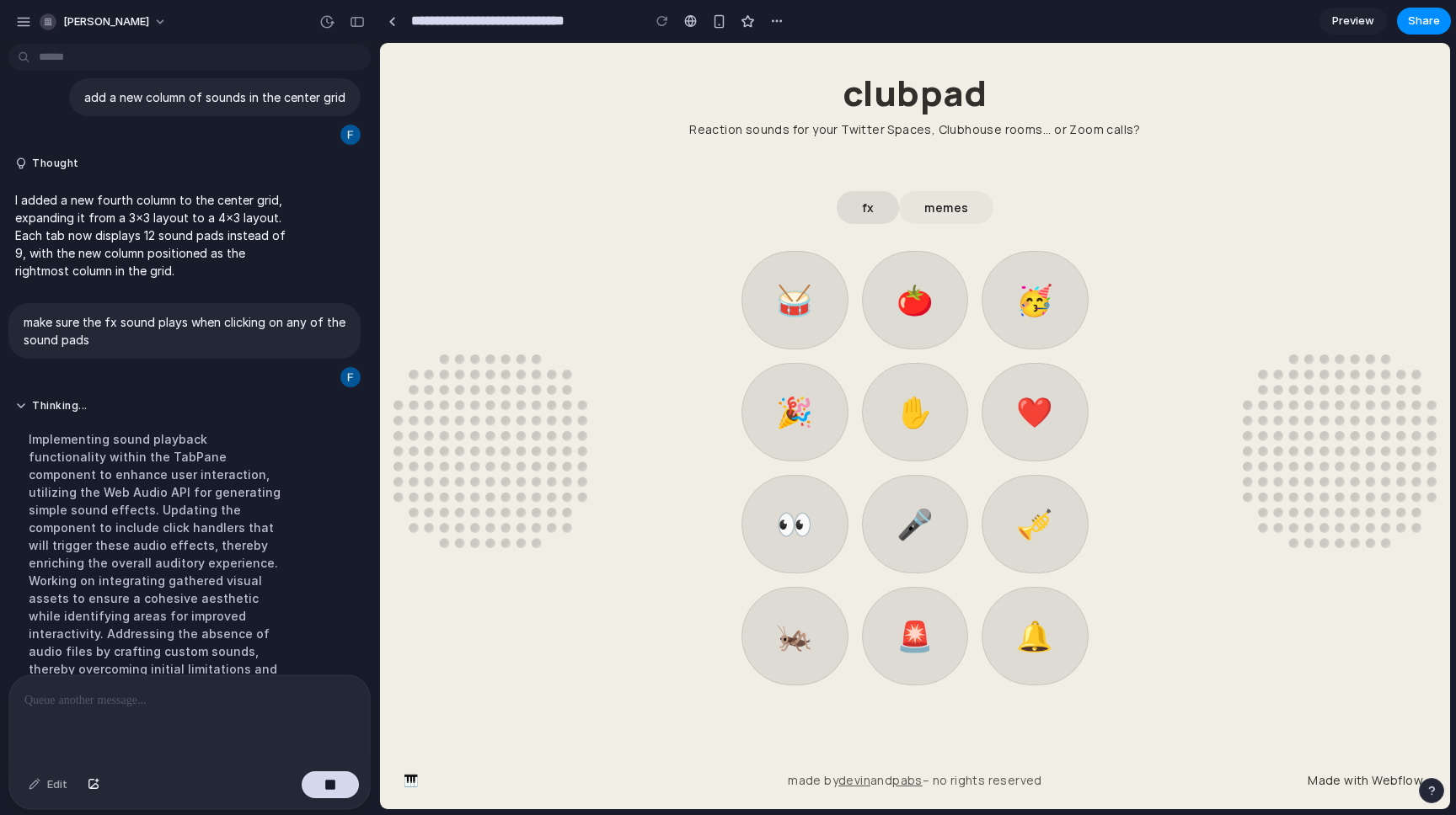
click at [944, 204] on div "memes" at bounding box center [946, 207] width 44 height 18
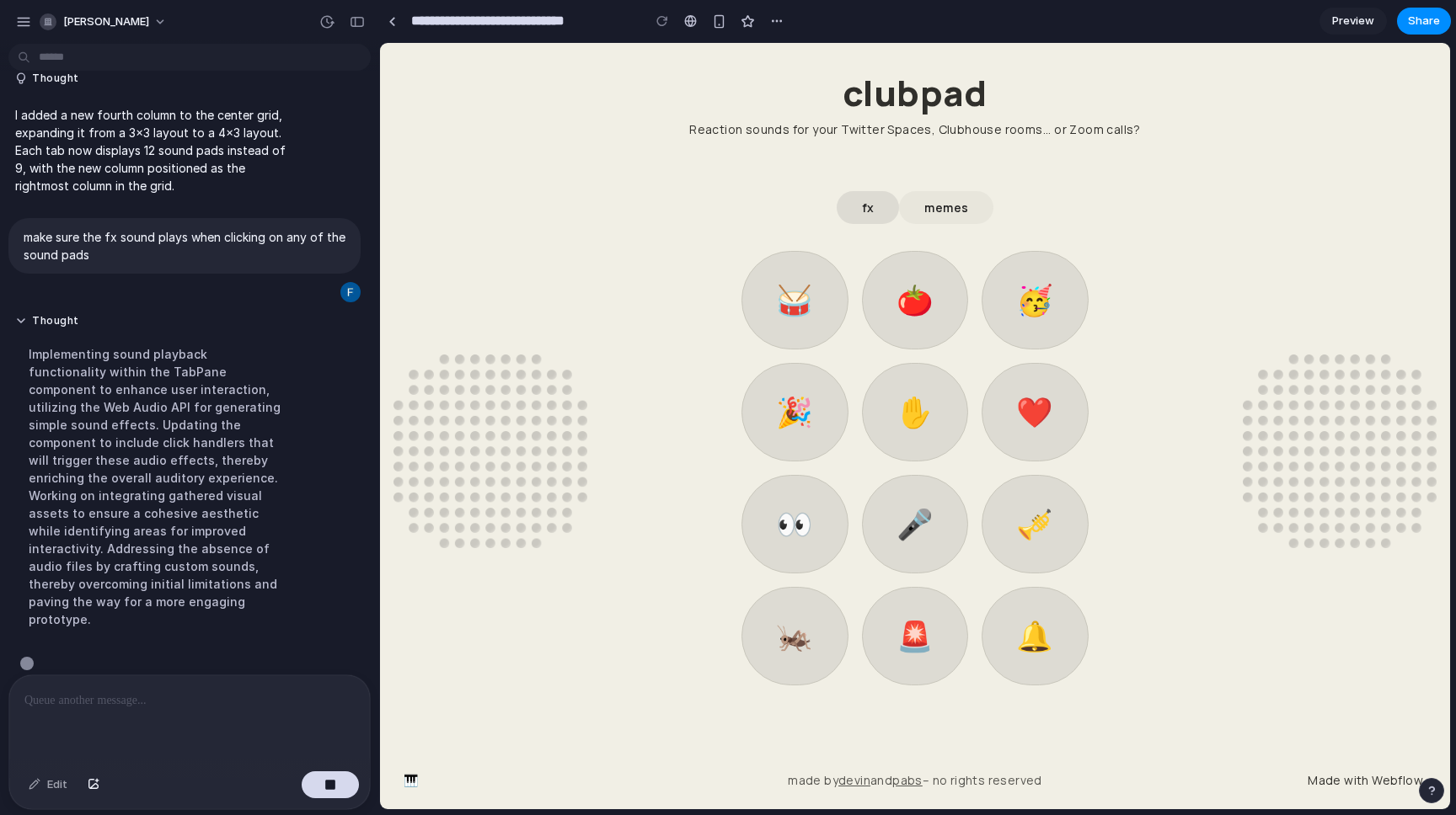
scroll to position [108, 0]
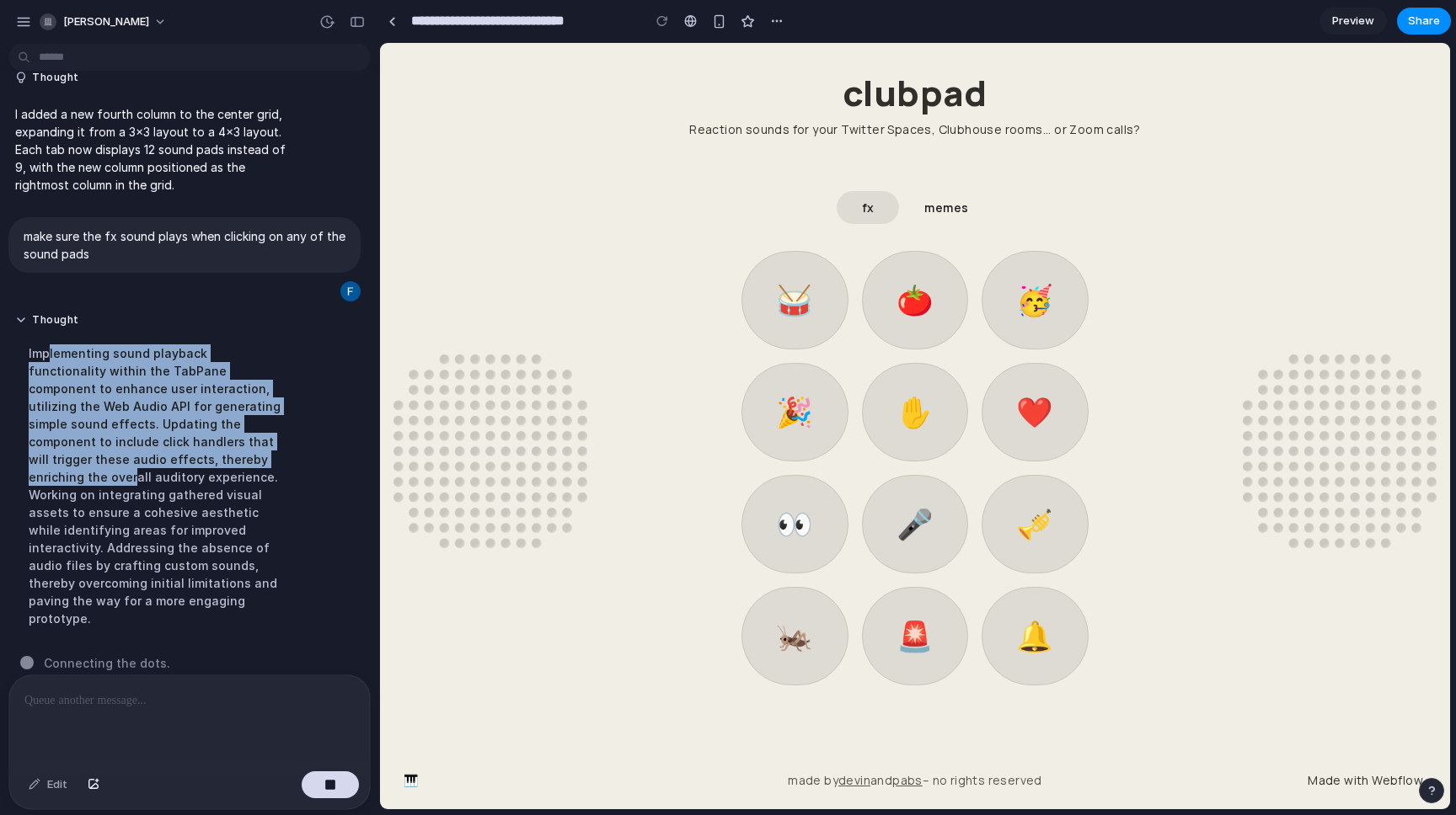
drag, startPoint x: 46, startPoint y: 361, endPoint x: 180, endPoint y: 456, distance: 164.3
click at [180, 455] on div "Implementing sound playback functionality within the TabPane component to enhan…" at bounding box center [156, 485] width 282 height 303
click at [180, 456] on div "Implementing sound playback functionality within the TabPane component to enhan…" at bounding box center [156, 485] width 282 height 303
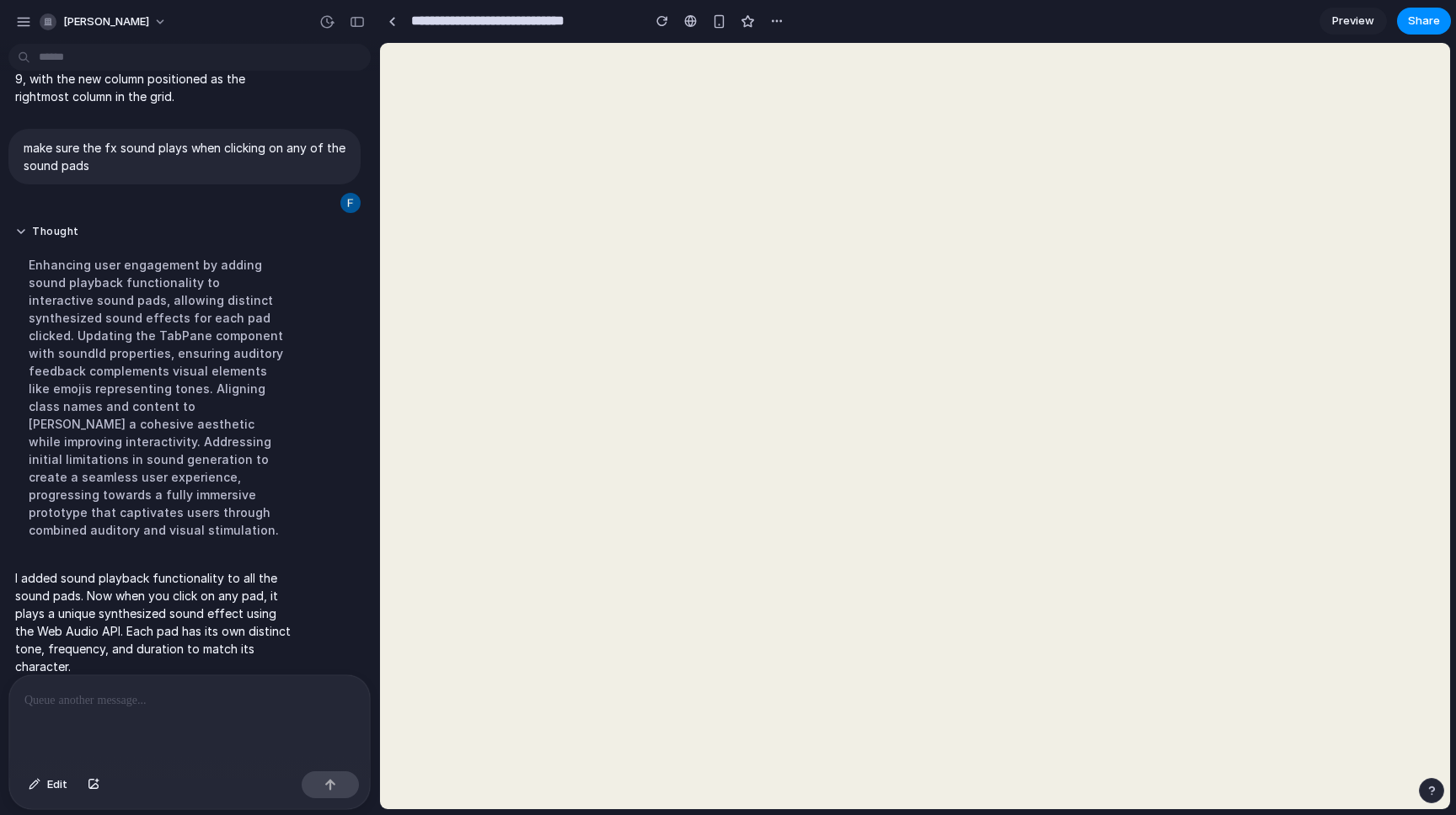
scroll to position [0, 0]
